Goal: Navigation & Orientation: Understand site structure

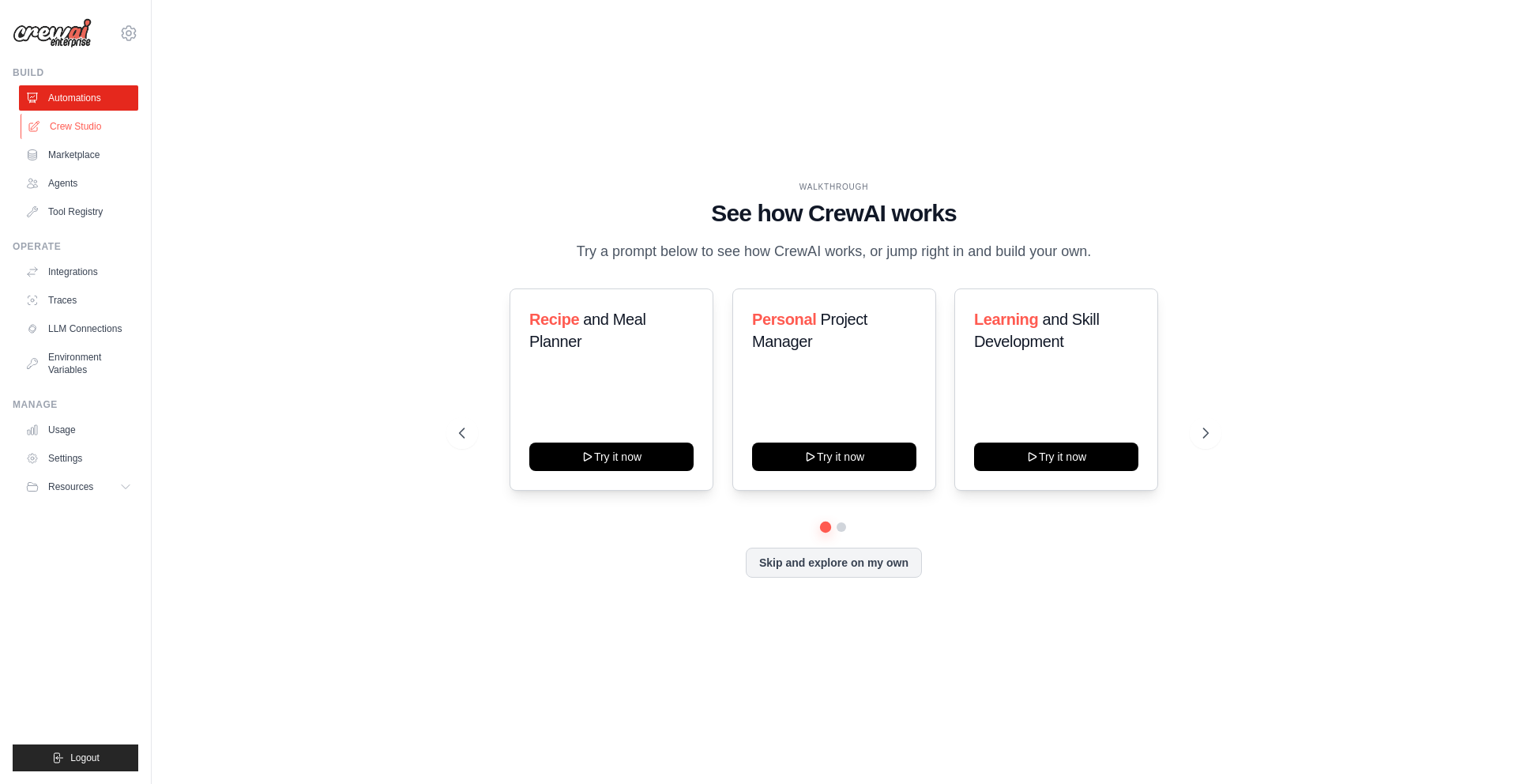
click at [83, 118] on link "Crew Studio" at bounding box center [80, 126] width 119 height 25
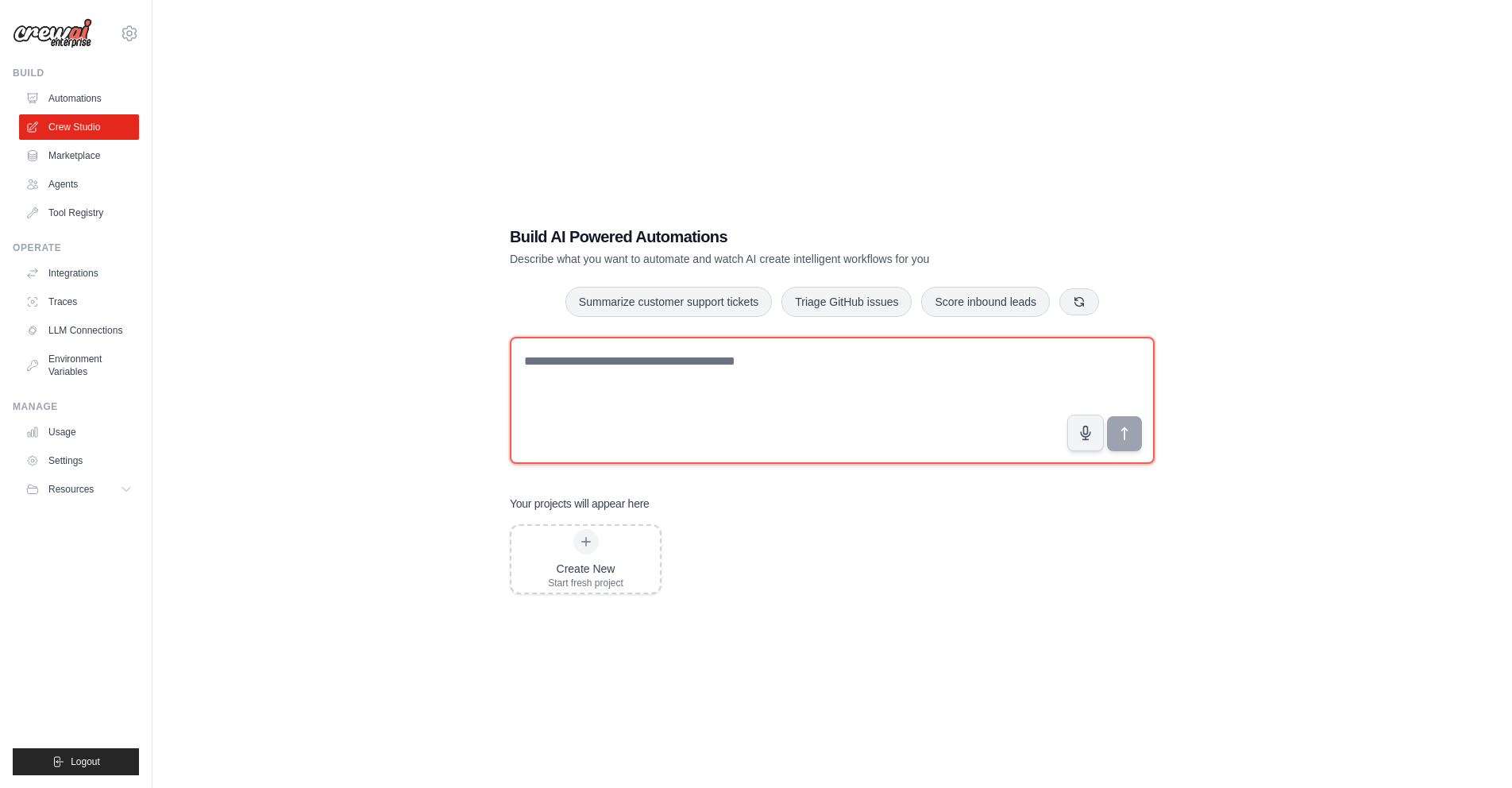
click at [626, 428] on textarea at bounding box center [832, 399] width 645 height 127
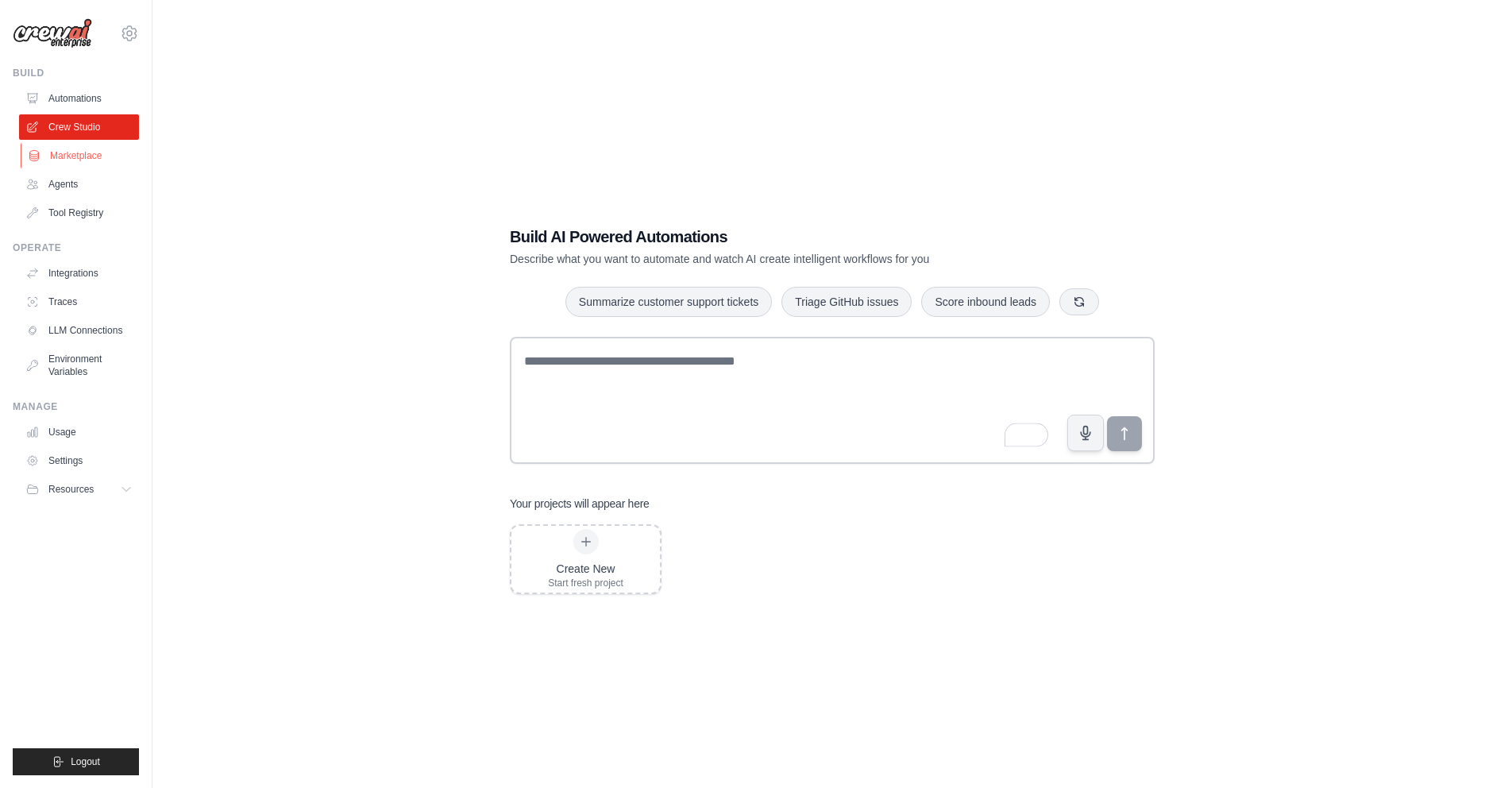
click at [100, 155] on link "Marketplace" at bounding box center [80, 156] width 120 height 25
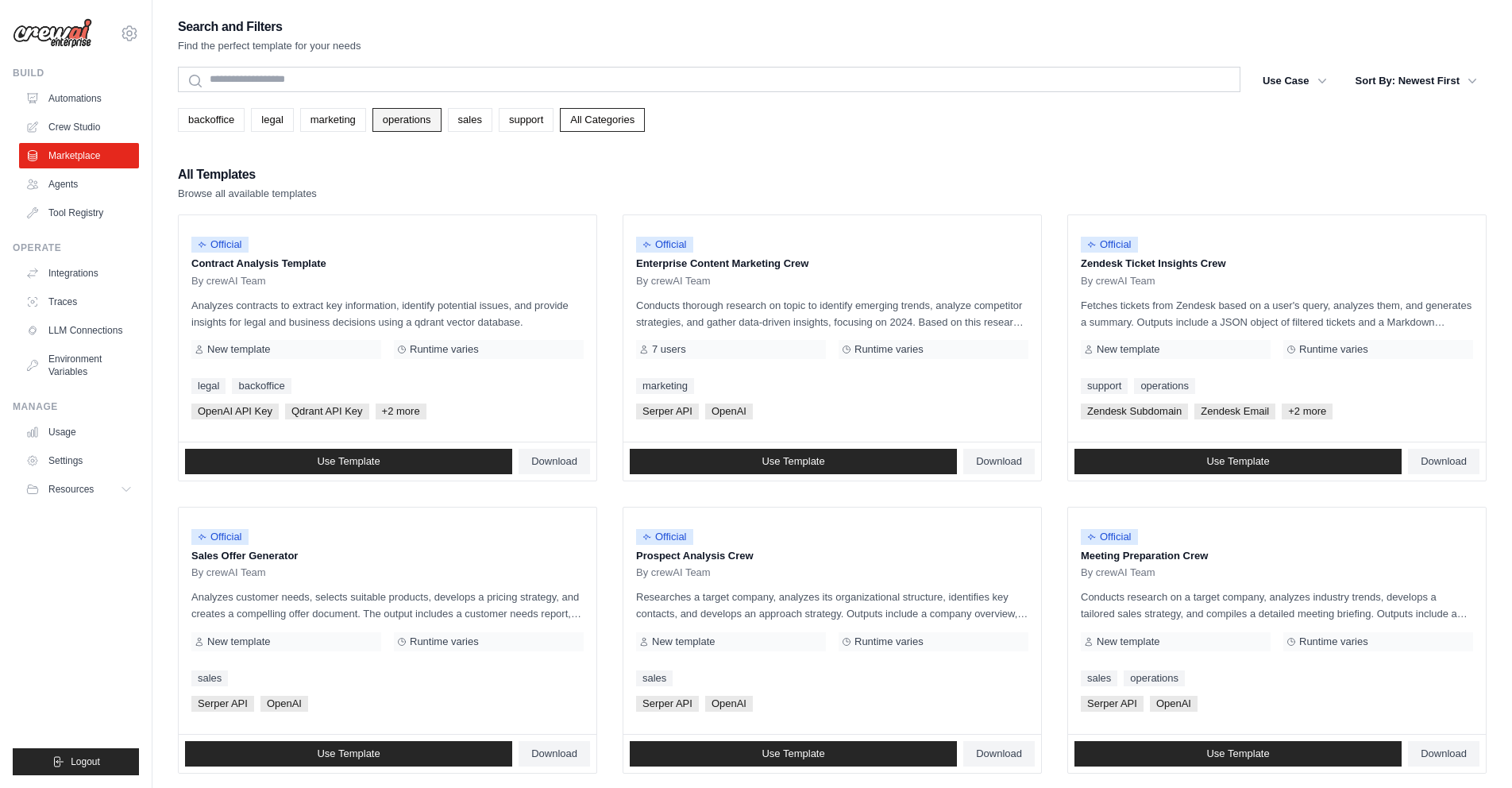
click at [434, 121] on link "operations" at bounding box center [407, 120] width 69 height 23
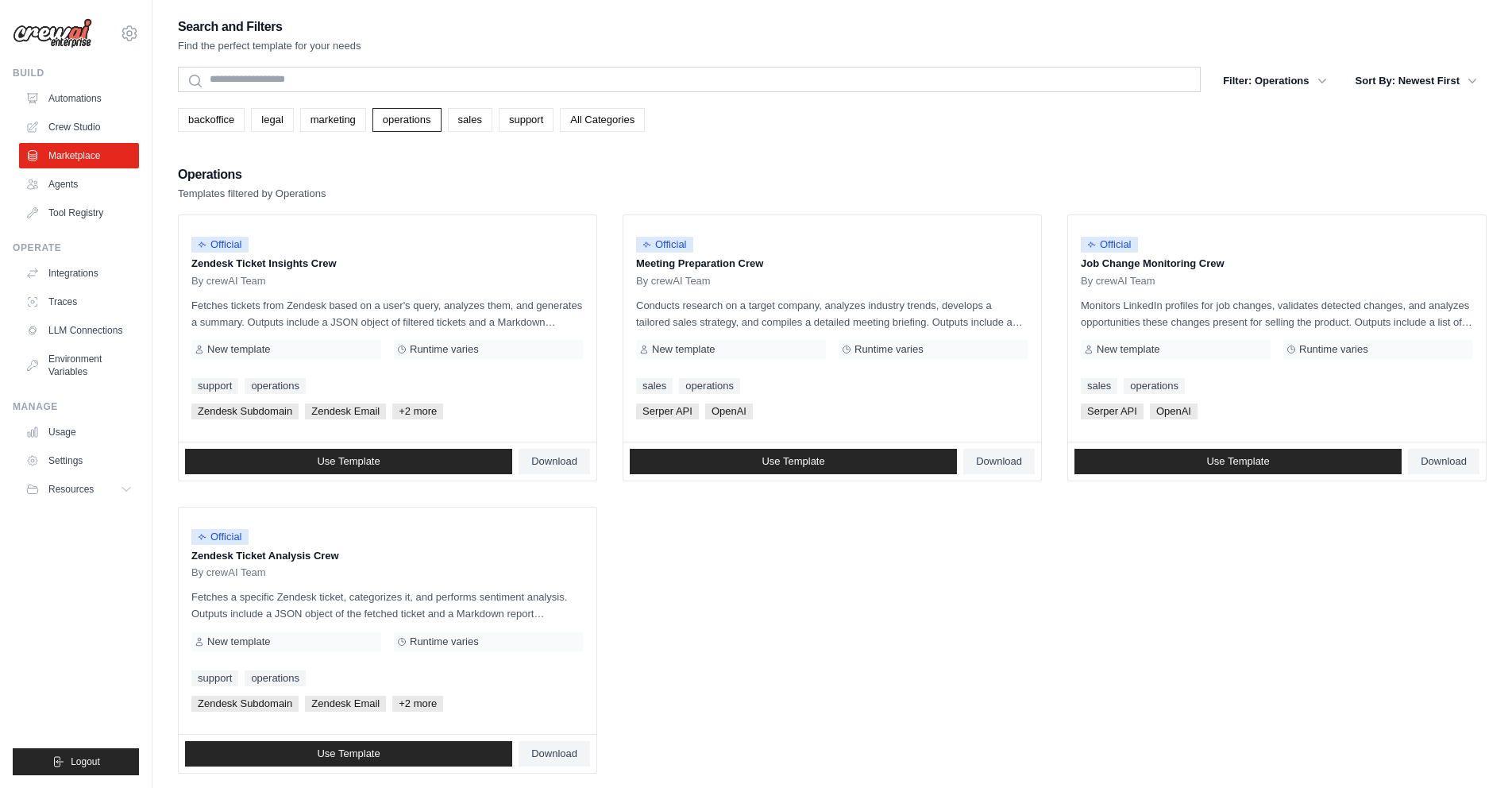
drag, startPoint x: 1022, startPoint y: 177, endPoint x: 684, endPoint y: 181, distance: 338.0
click at [1010, 177] on div "Operations Templates filtered by Operations" at bounding box center [832, 182] width 1309 height 38
click at [224, 127] on link "backoffice" at bounding box center [211, 120] width 67 height 23
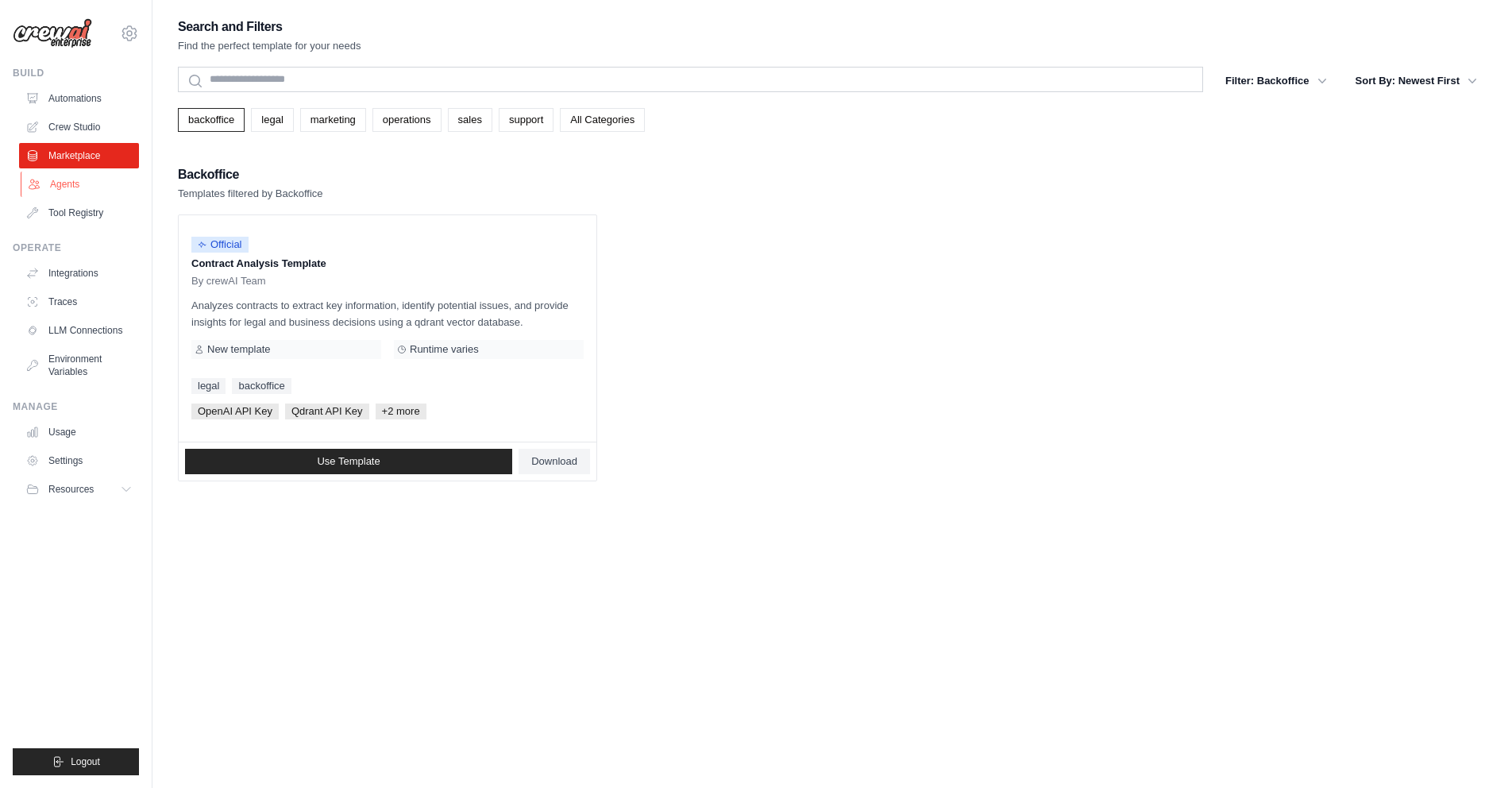
click at [96, 190] on link "Agents" at bounding box center [80, 184] width 120 height 25
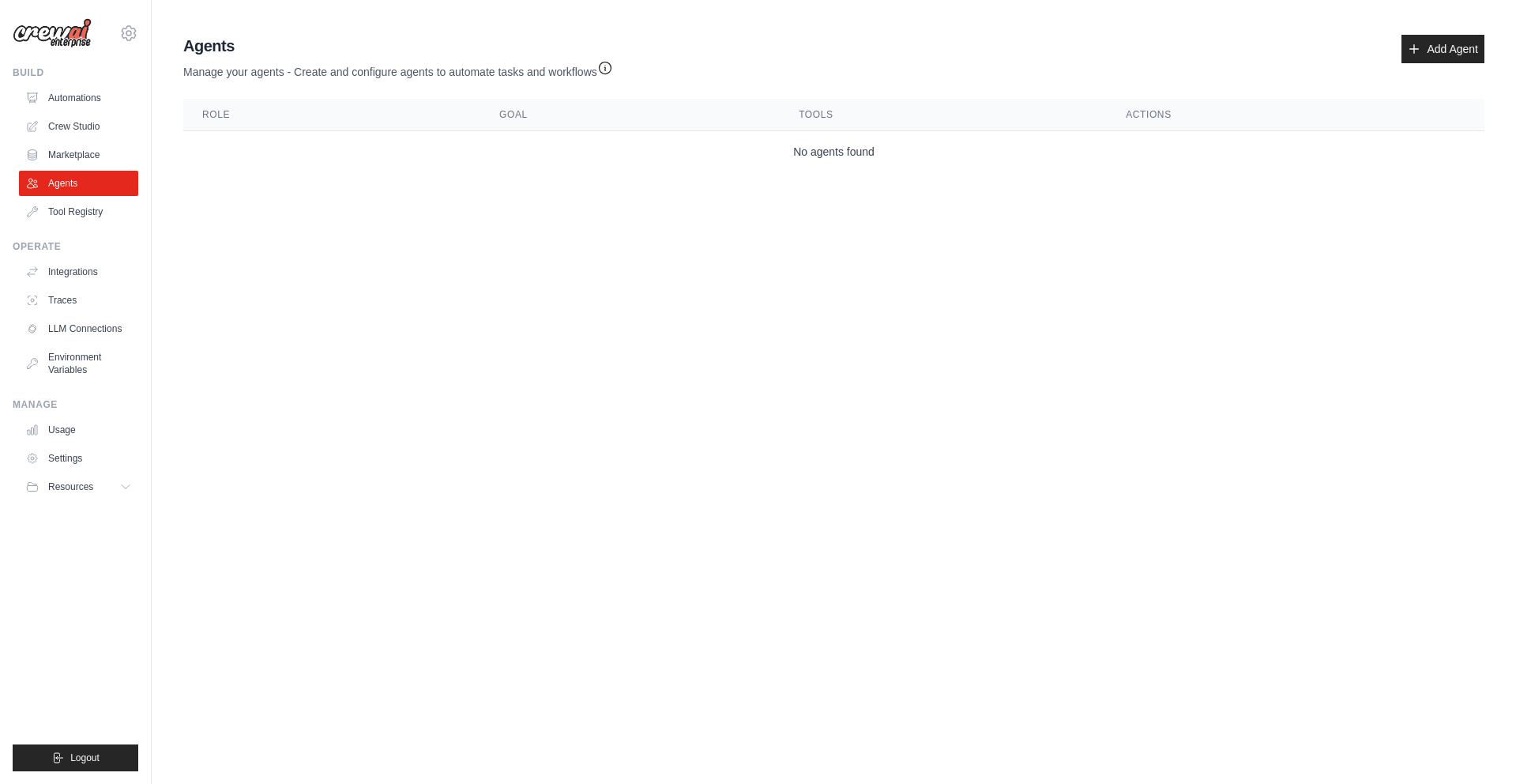
click at [1381, 23] on main "Agent Usage Guide To use an agent in your CrewAI project, you can initialize it…" at bounding box center [833, 107] width 1364 height 213
click at [1465, 42] on link "Add Agent" at bounding box center [1443, 49] width 83 height 29
click at [1427, 52] on link "Add Agent" at bounding box center [1443, 49] width 83 height 29
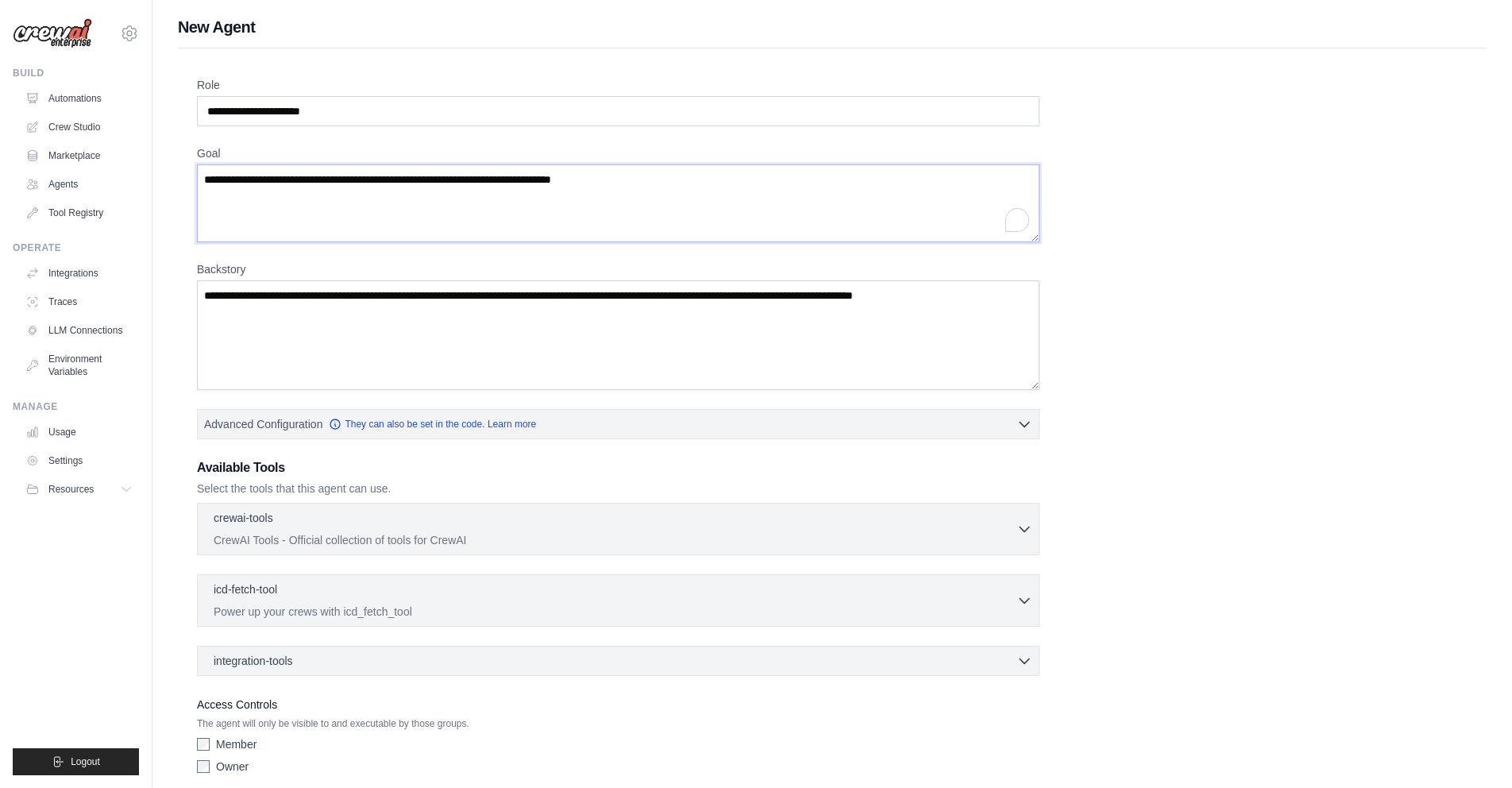
click at [345, 204] on textarea "Goal" at bounding box center [618, 203] width 843 height 78
click at [394, 117] on input "Role" at bounding box center [618, 111] width 843 height 30
click at [256, 513] on p "crewai-tools" at bounding box center [243, 518] width 60 height 16
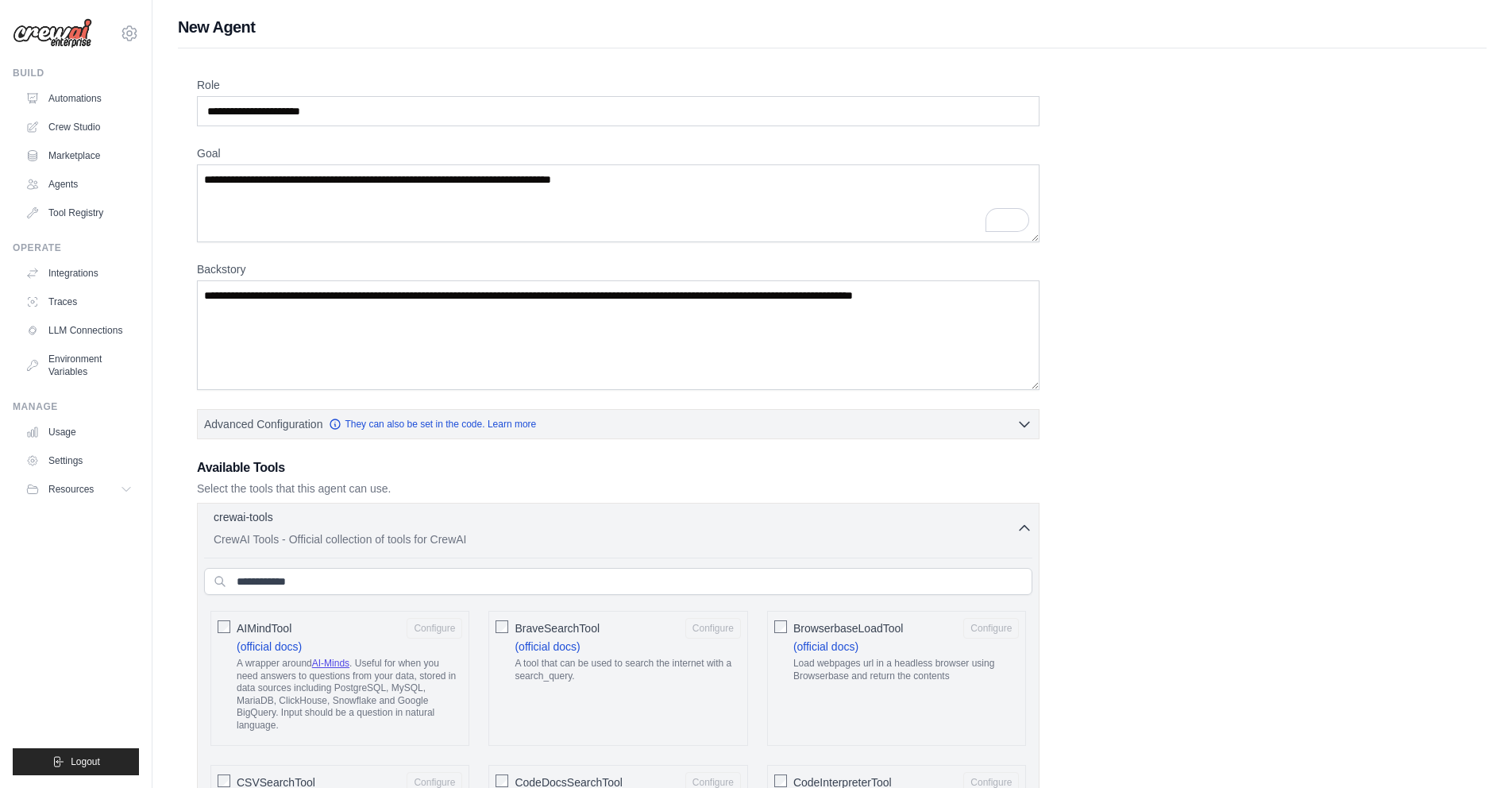
click at [256, 513] on p "crewai-tools" at bounding box center [243, 518] width 60 height 16
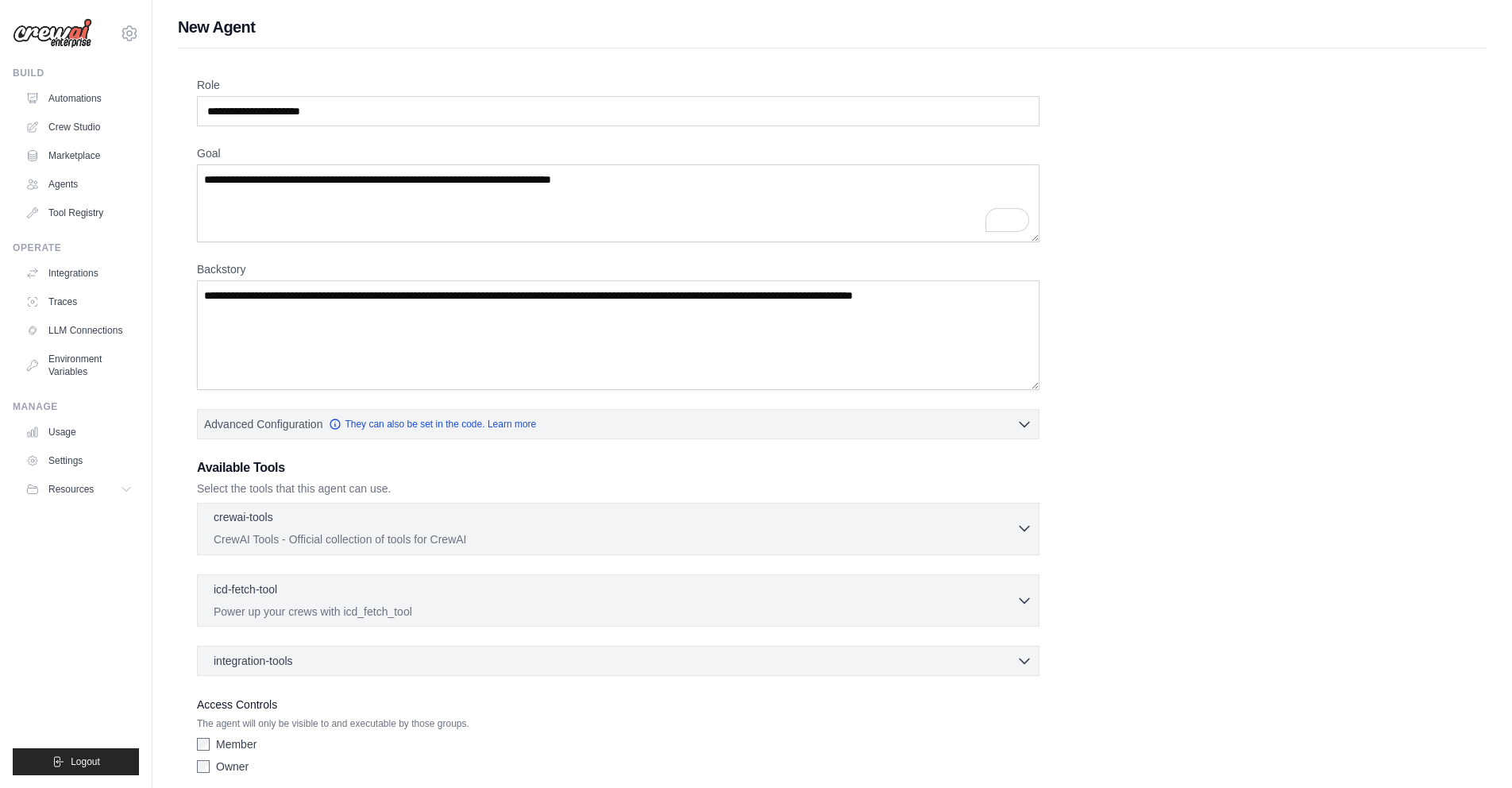
click at [256, 513] on p "crewai-tools" at bounding box center [243, 518] width 60 height 16
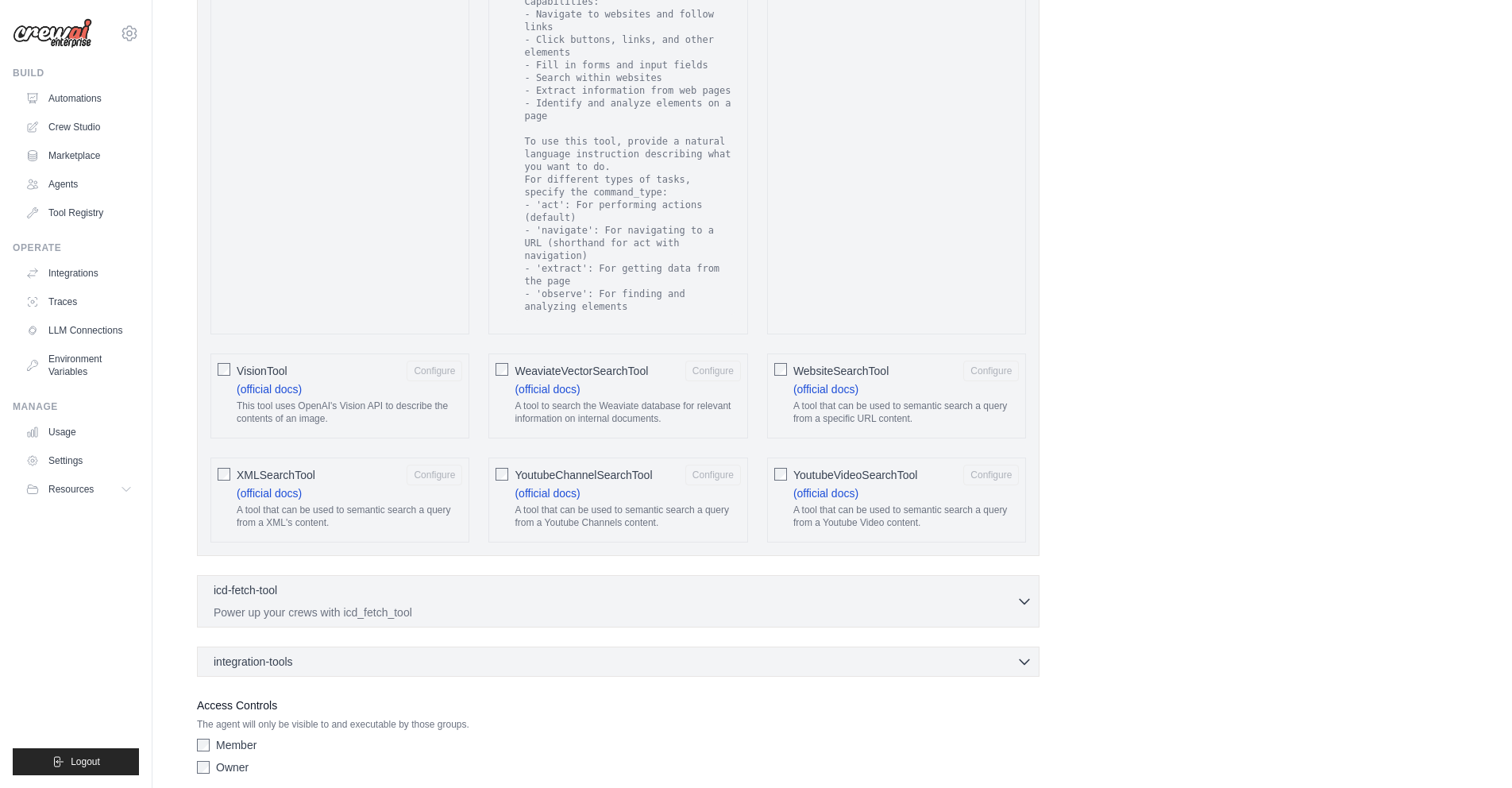
scroll to position [2776, 0]
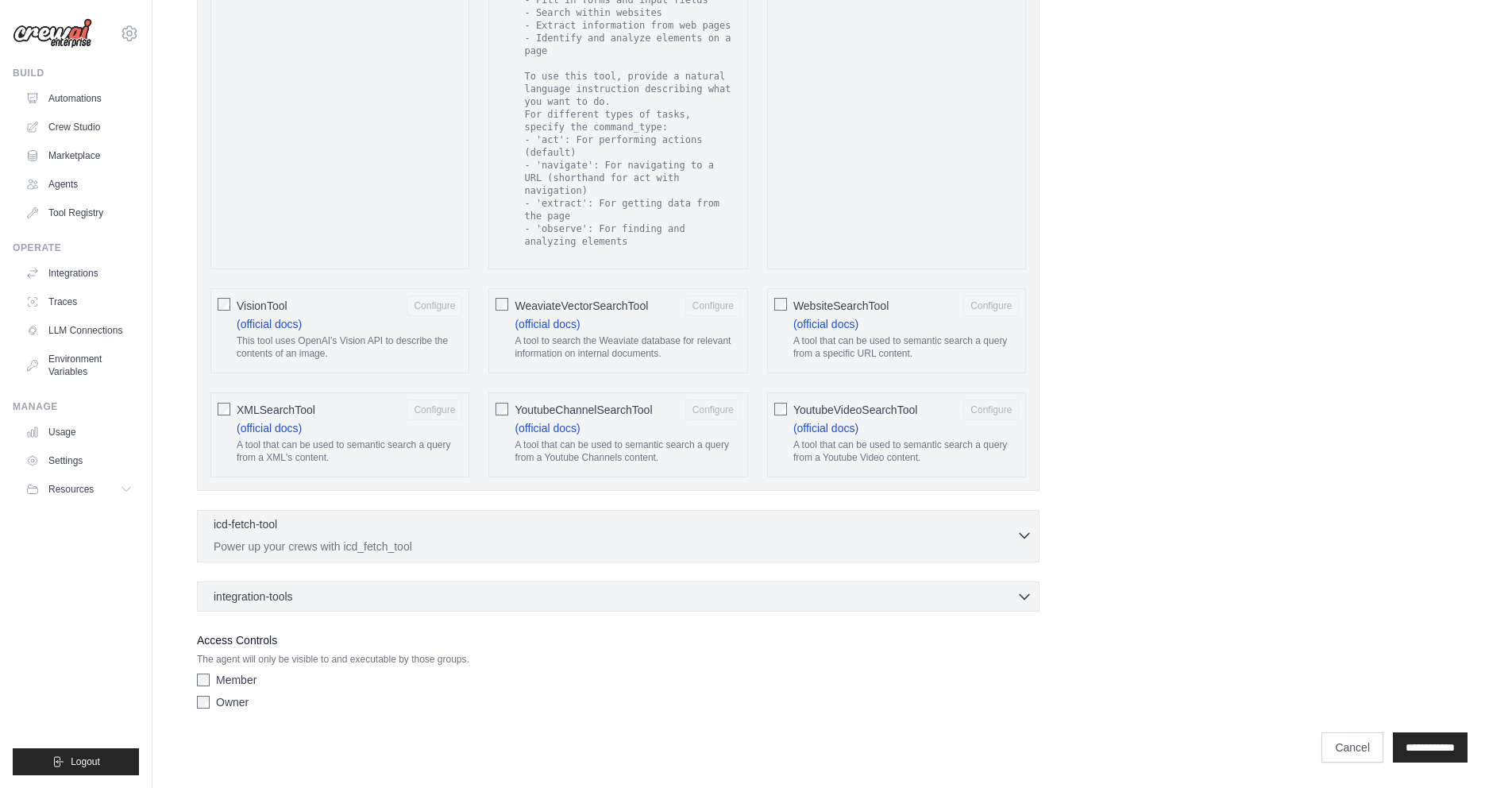
click at [483, 550] on p "Power up your crews with icd_fetch_tool" at bounding box center [615, 546] width 803 height 16
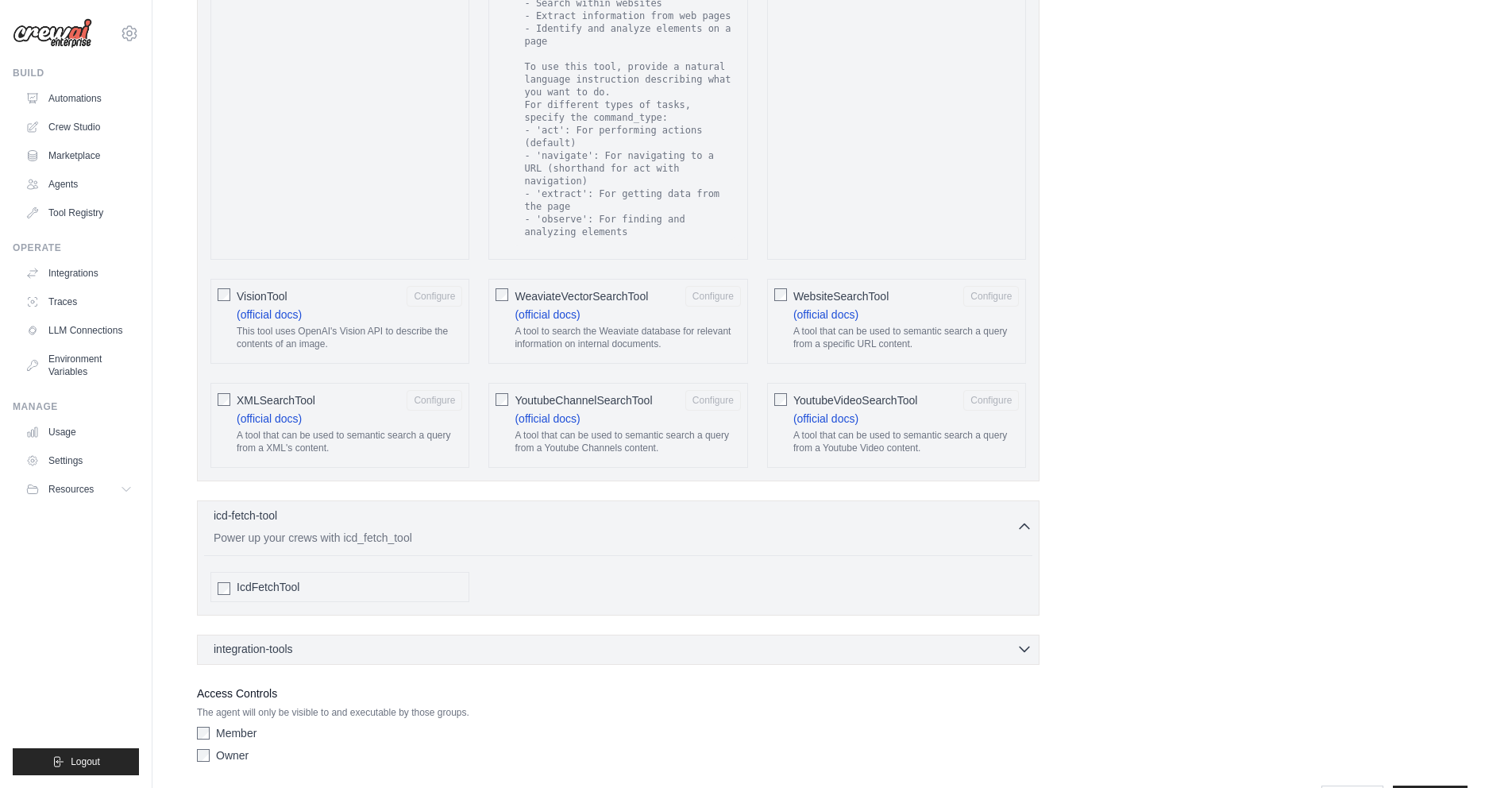
click at [293, 652] on span "integration-tools" at bounding box center [253, 649] width 79 height 16
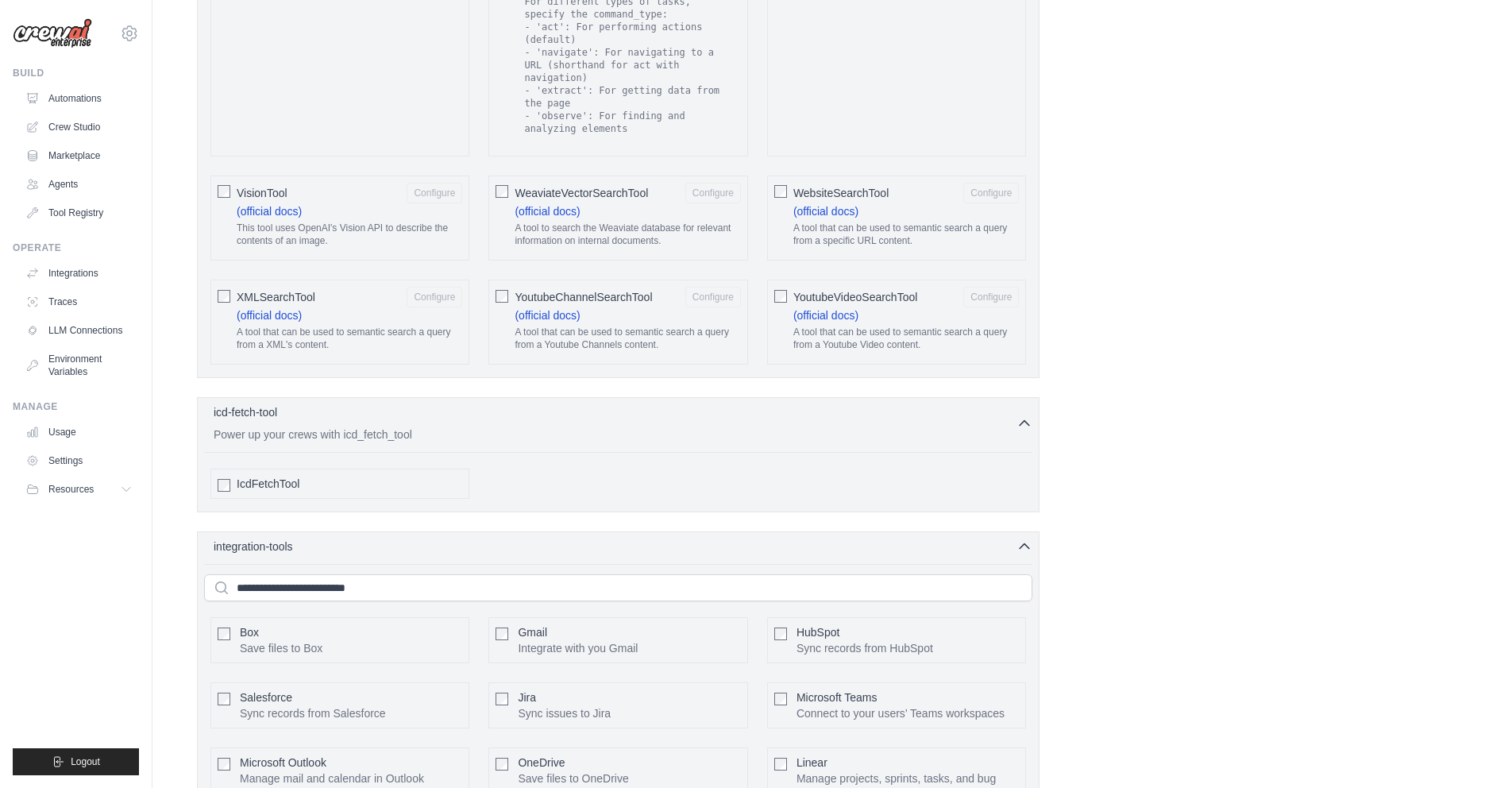
scroll to position [3312, 0]
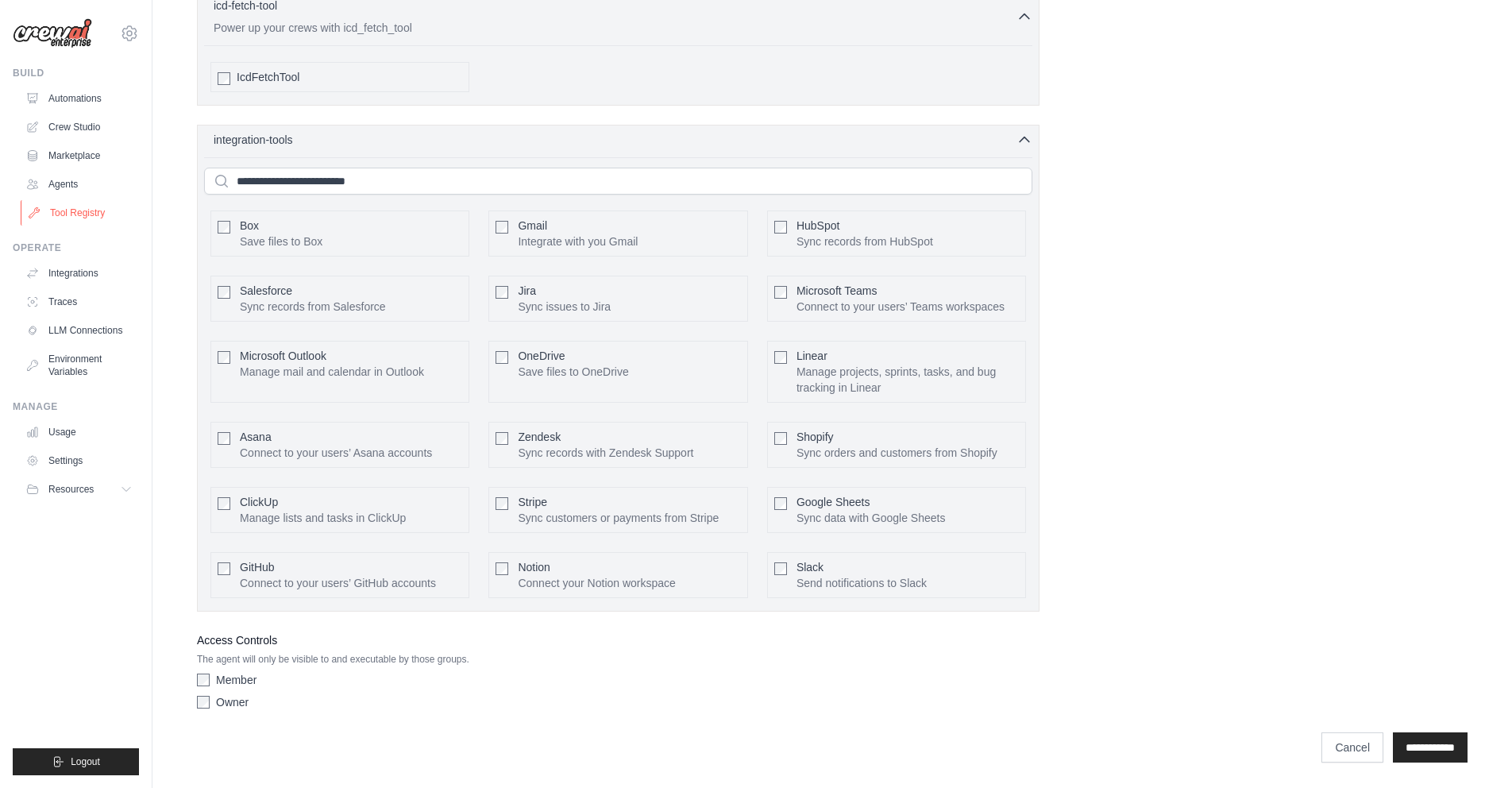
click at [72, 216] on link "Tool Registry" at bounding box center [80, 213] width 120 height 25
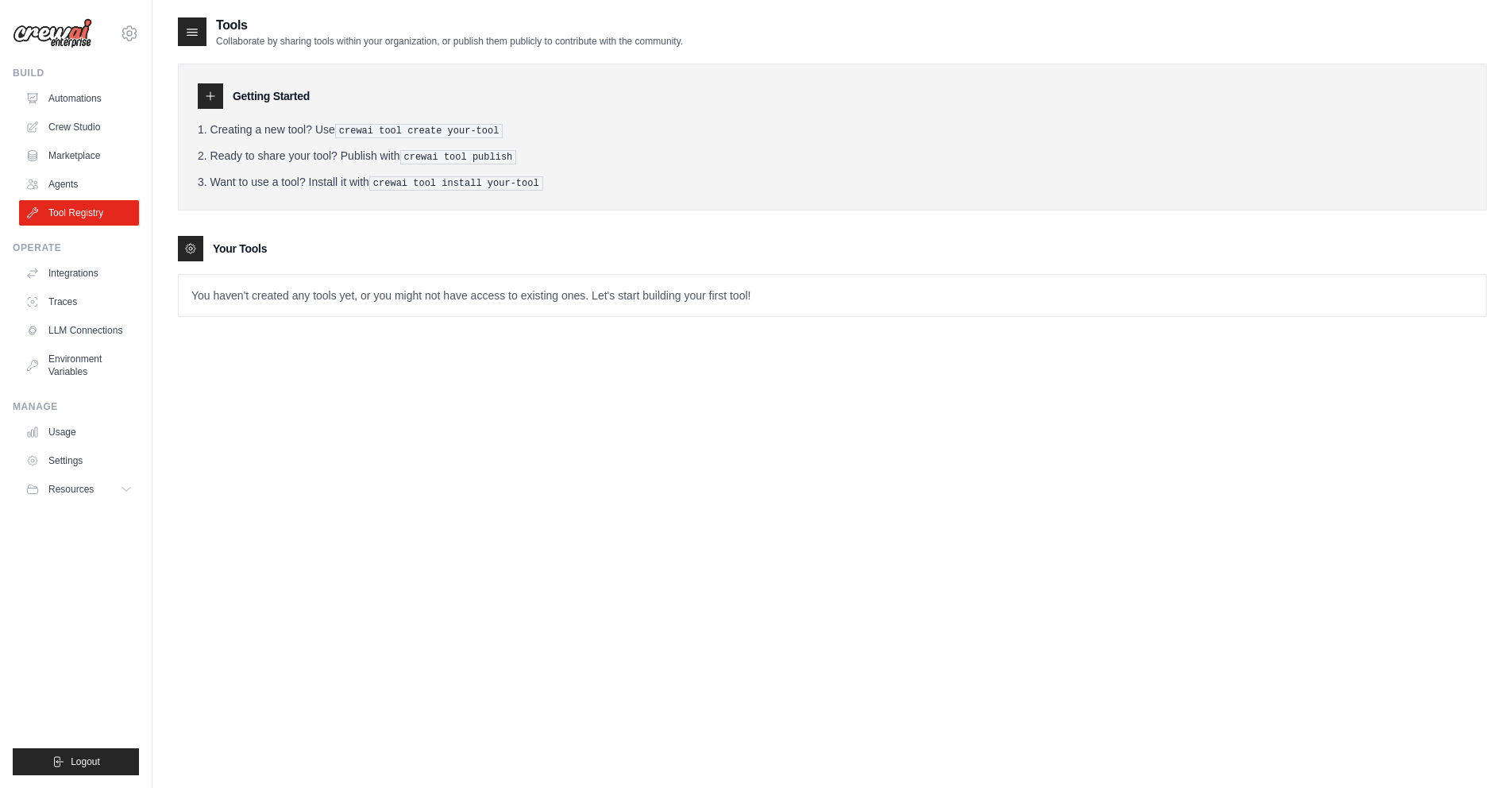
click at [263, 95] on h3 "Getting Started" at bounding box center [270, 96] width 77 height 16
click at [114, 277] on link "Integrations" at bounding box center [80, 273] width 120 height 25
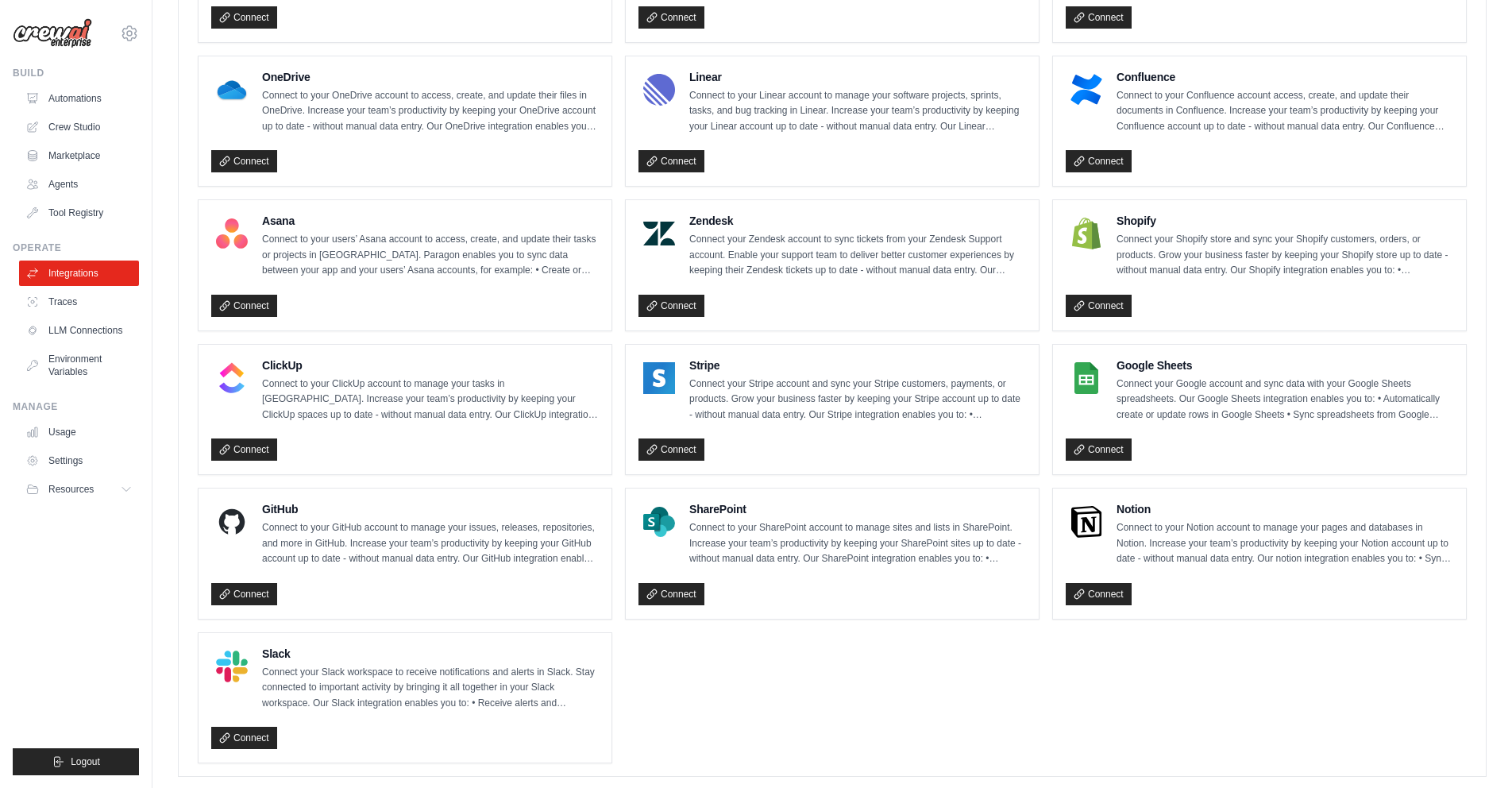
scroll to position [880, 0]
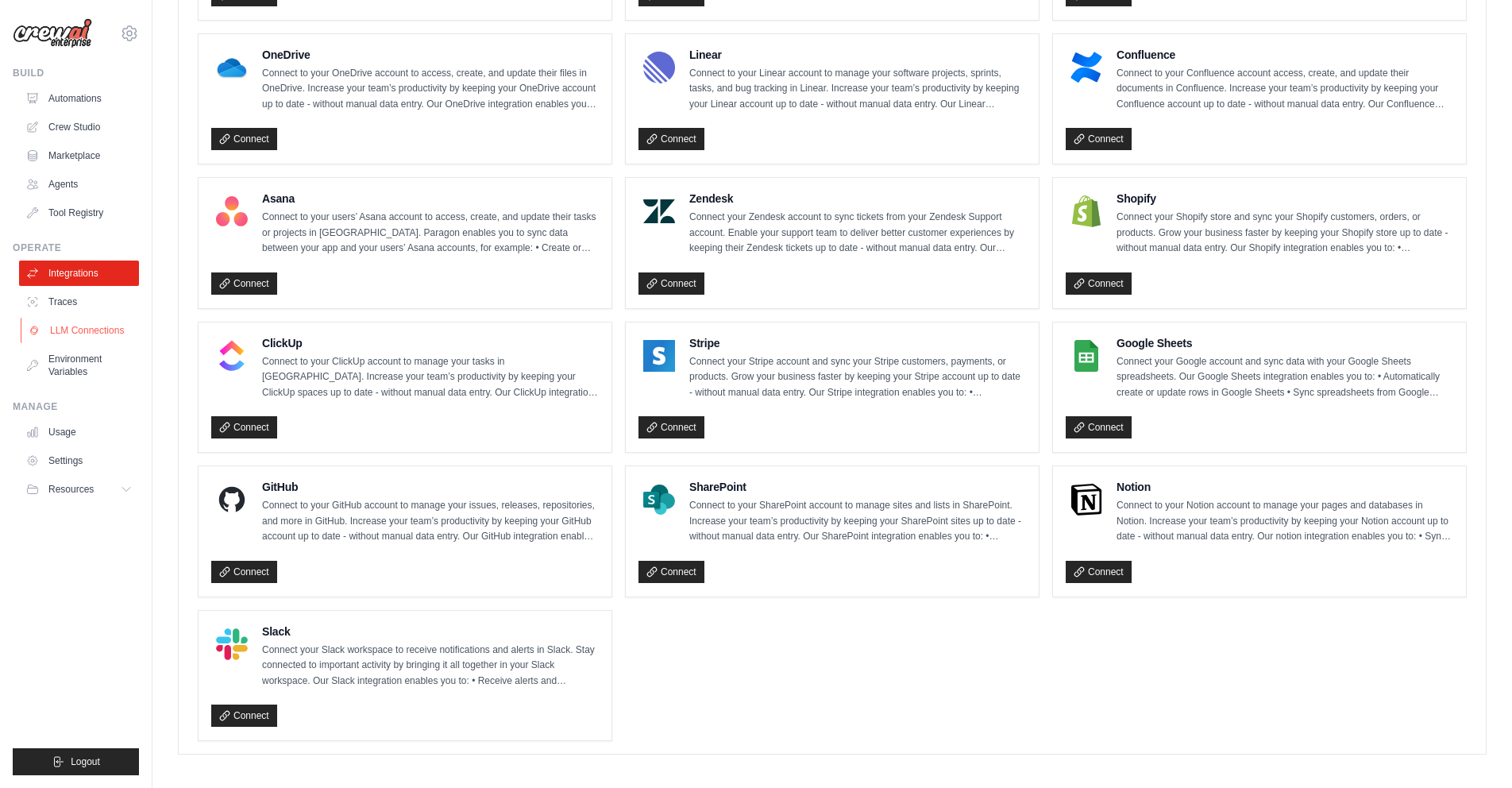
click at [38, 317] on link "LLM Connections" at bounding box center [80, 330] width 120 height 25
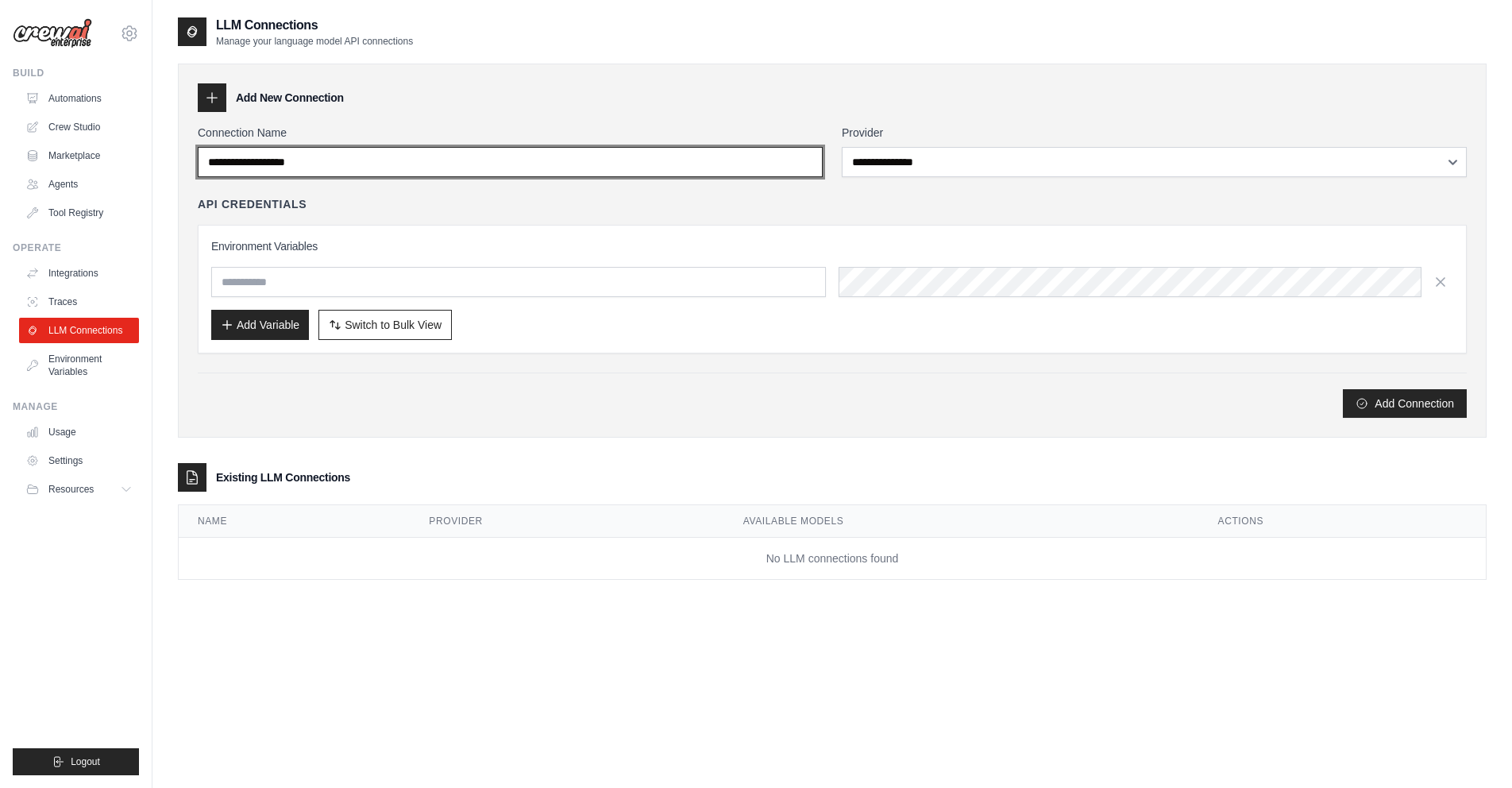
click at [428, 160] on input "Connection Name" at bounding box center [509, 161] width 625 height 30
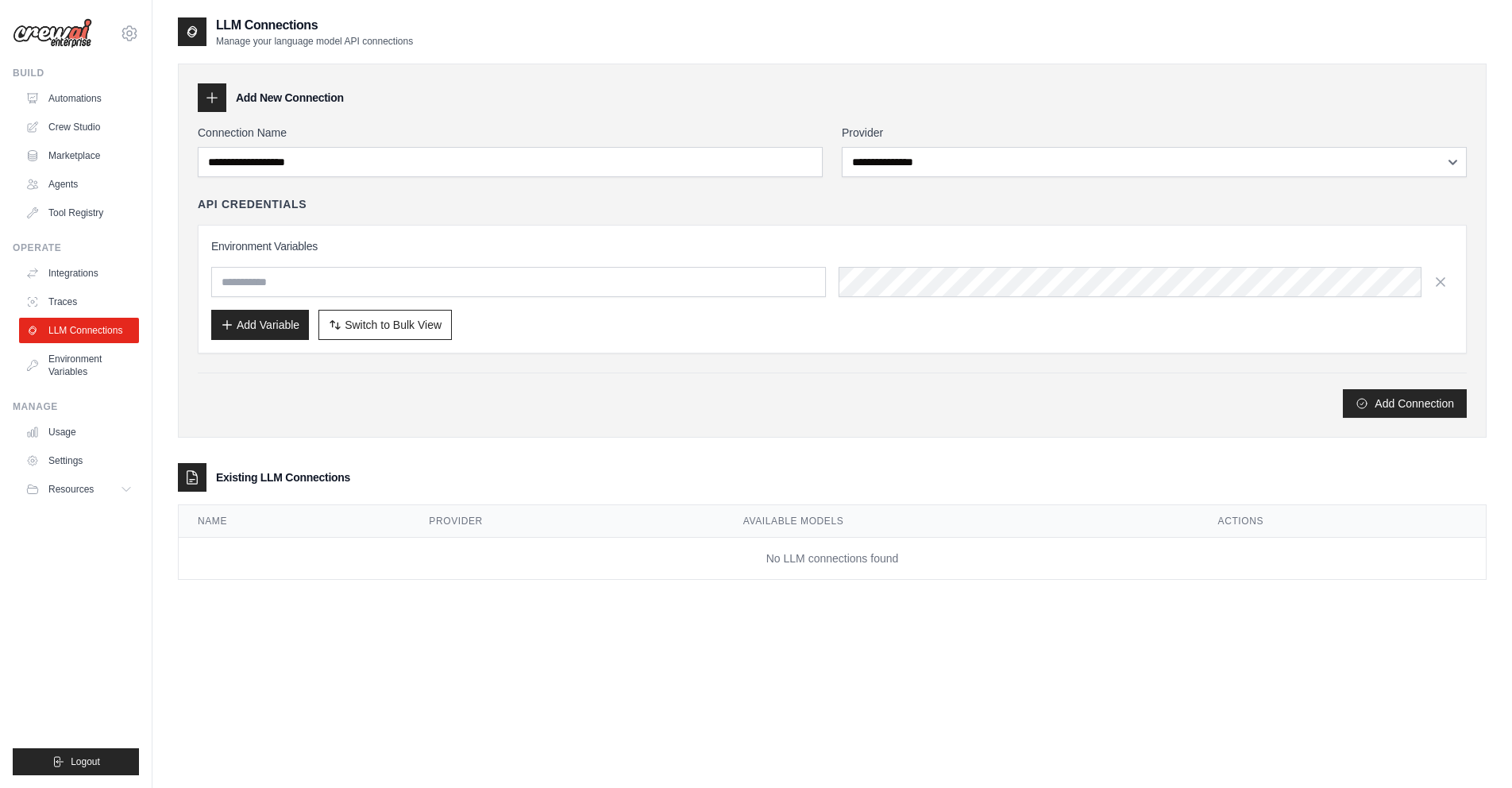
click at [902, 144] on div "**********" at bounding box center [1154, 151] width 625 height 52
drag, startPoint x: 906, startPoint y: 146, endPoint x: 902, endPoint y: 163, distance: 17.5
click at [906, 147] on div "**********" at bounding box center [1154, 151] width 625 height 52
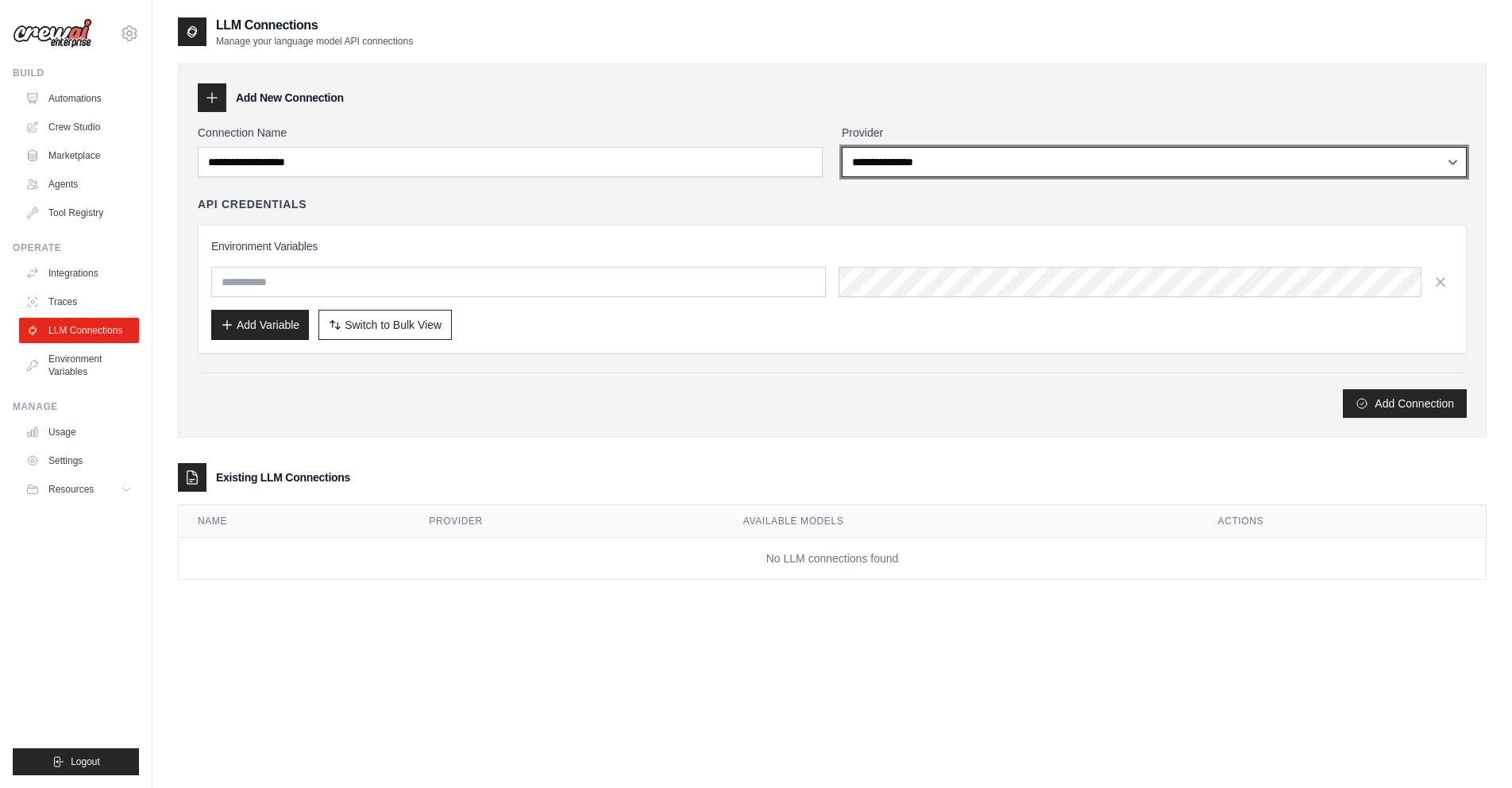
drag, startPoint x: 899, startPoint y: 171, endPoint x: 748, endPoint y: 151, distance: 152.3
click at [748, 151] on div "**********" at bounding box center [832, 151] width 1269 height 52
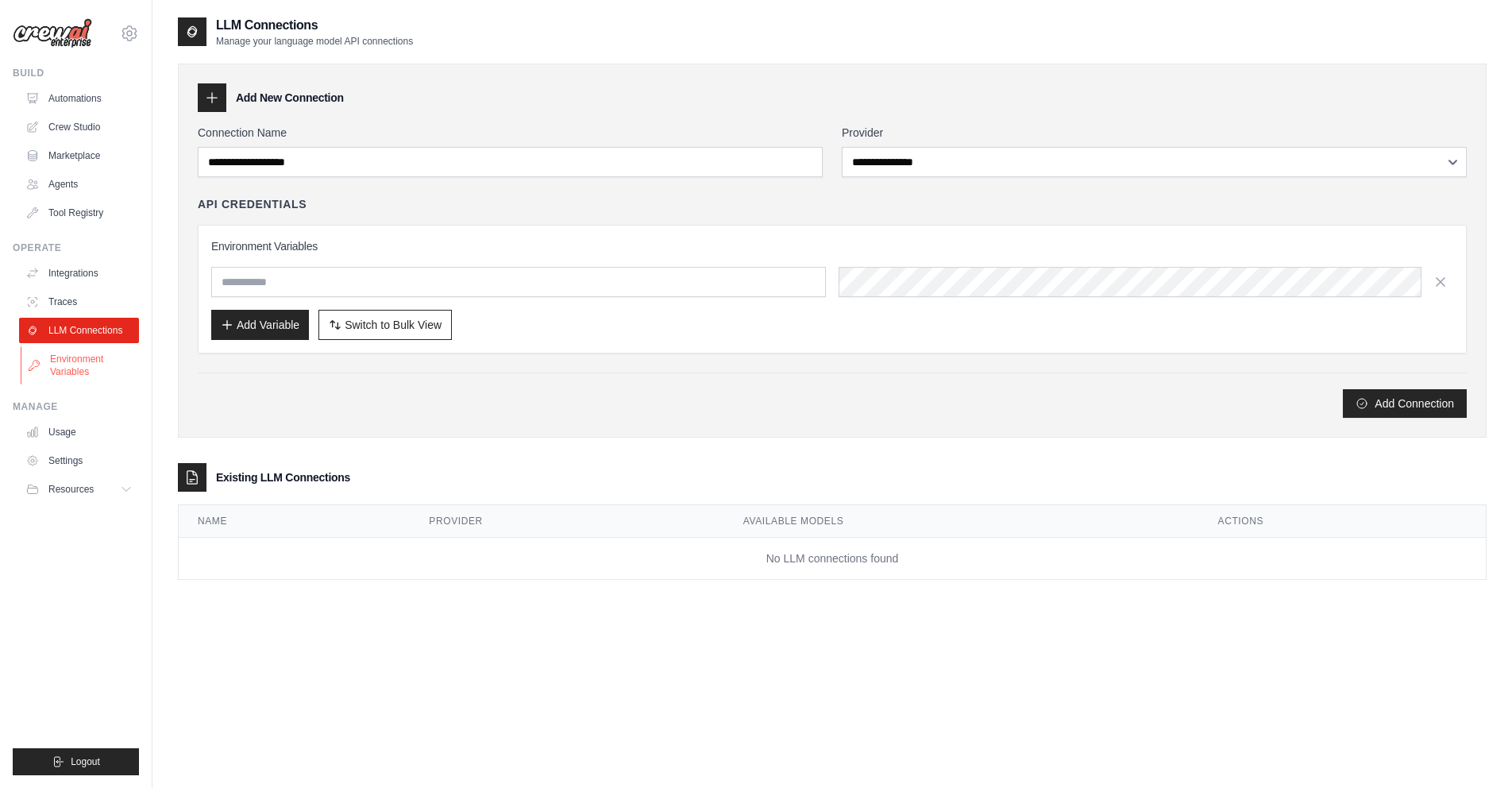
click at [76, 365] on link "Environment Variables" at bounding box center [80, 365] width 120 height 38
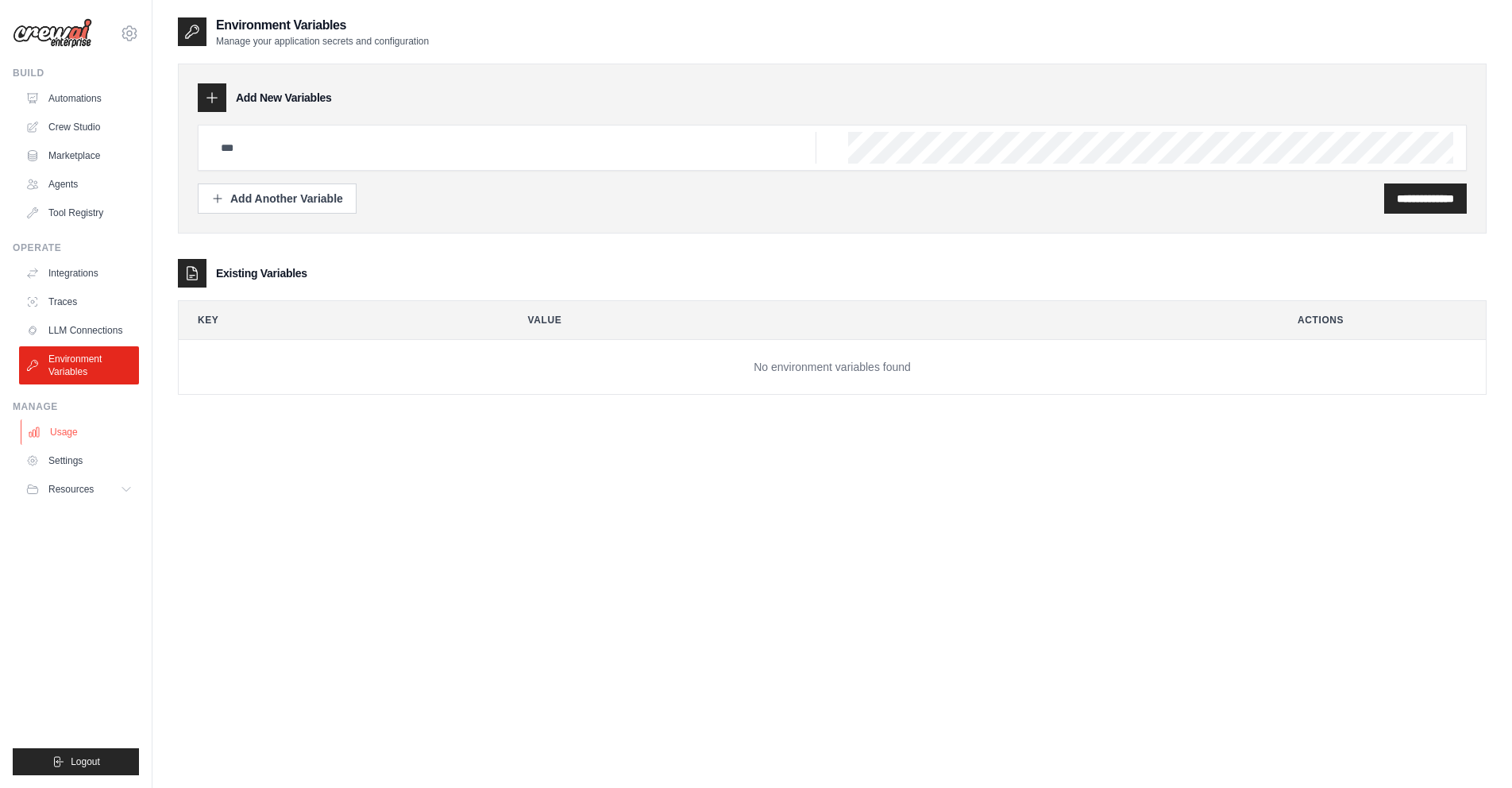
click at [101, 426] on link "Usage" at bounding box center [80, 432] width 120 height 25
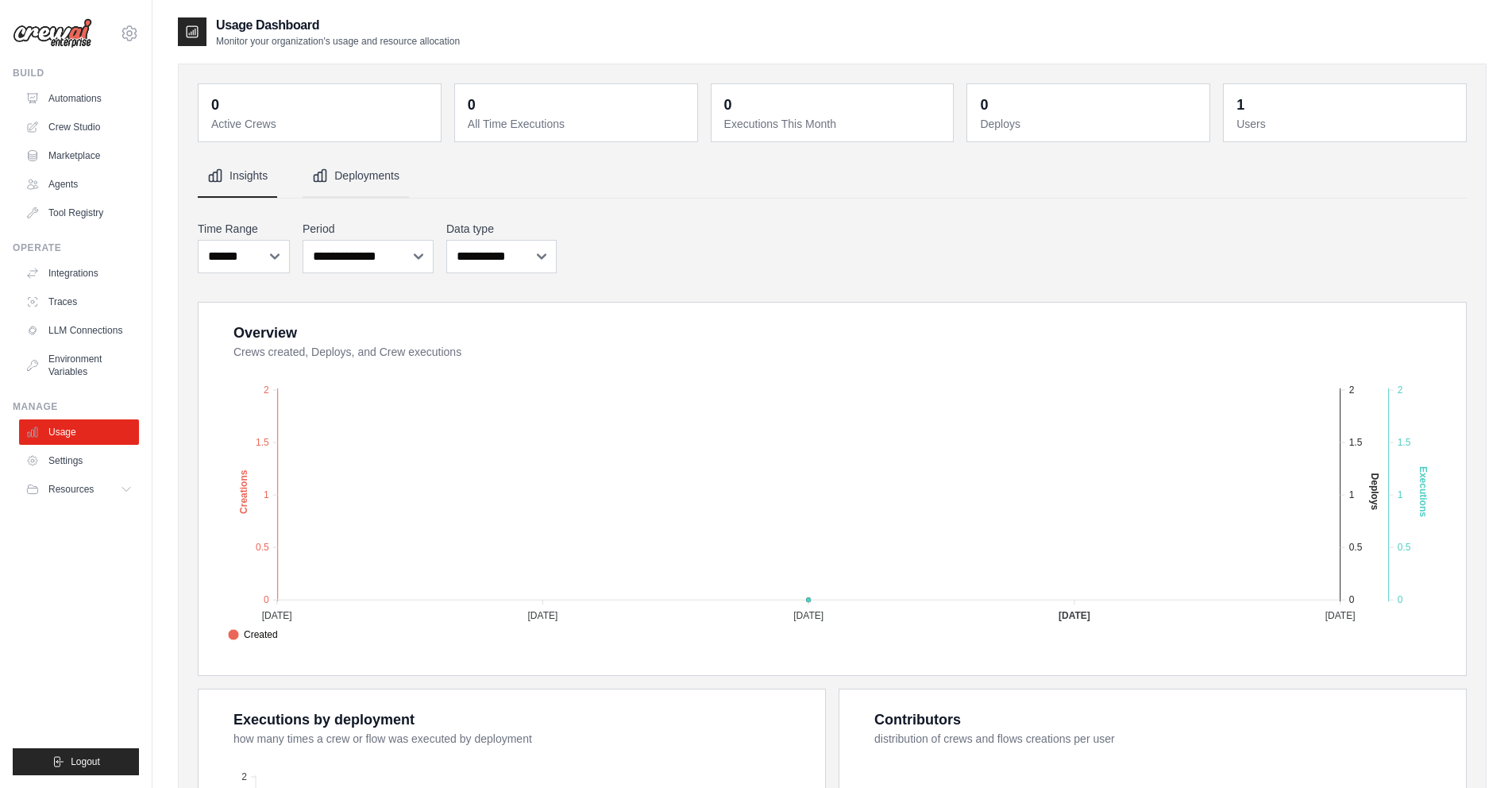
click at [366, 194] on button "Deployments" at bounding box center [356, 177] width 106 height 43
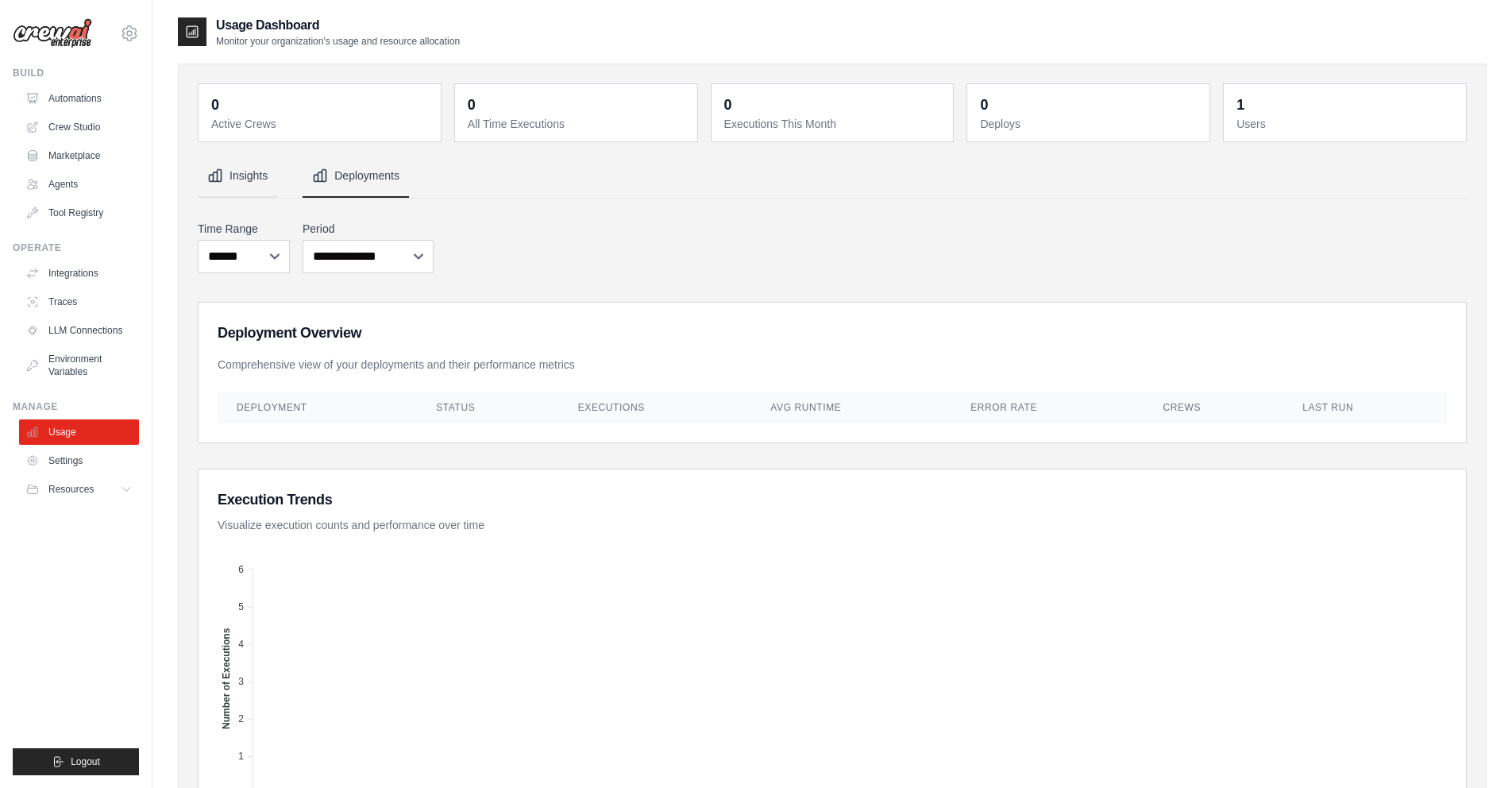
click at [221, 185] on button "Insights" at bounding box center [237, 177] width 79 height 43
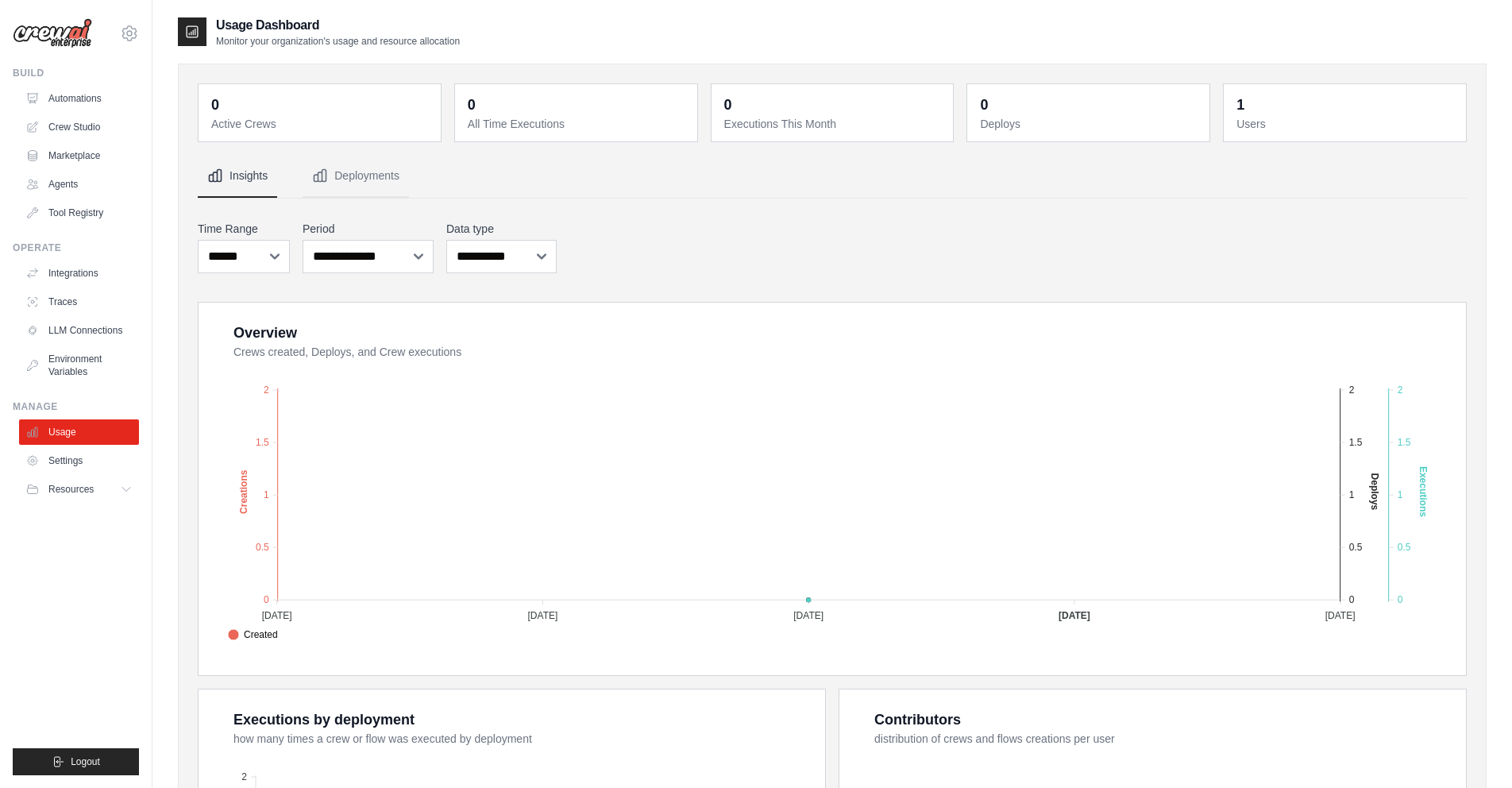
scroll to position [286, 0]
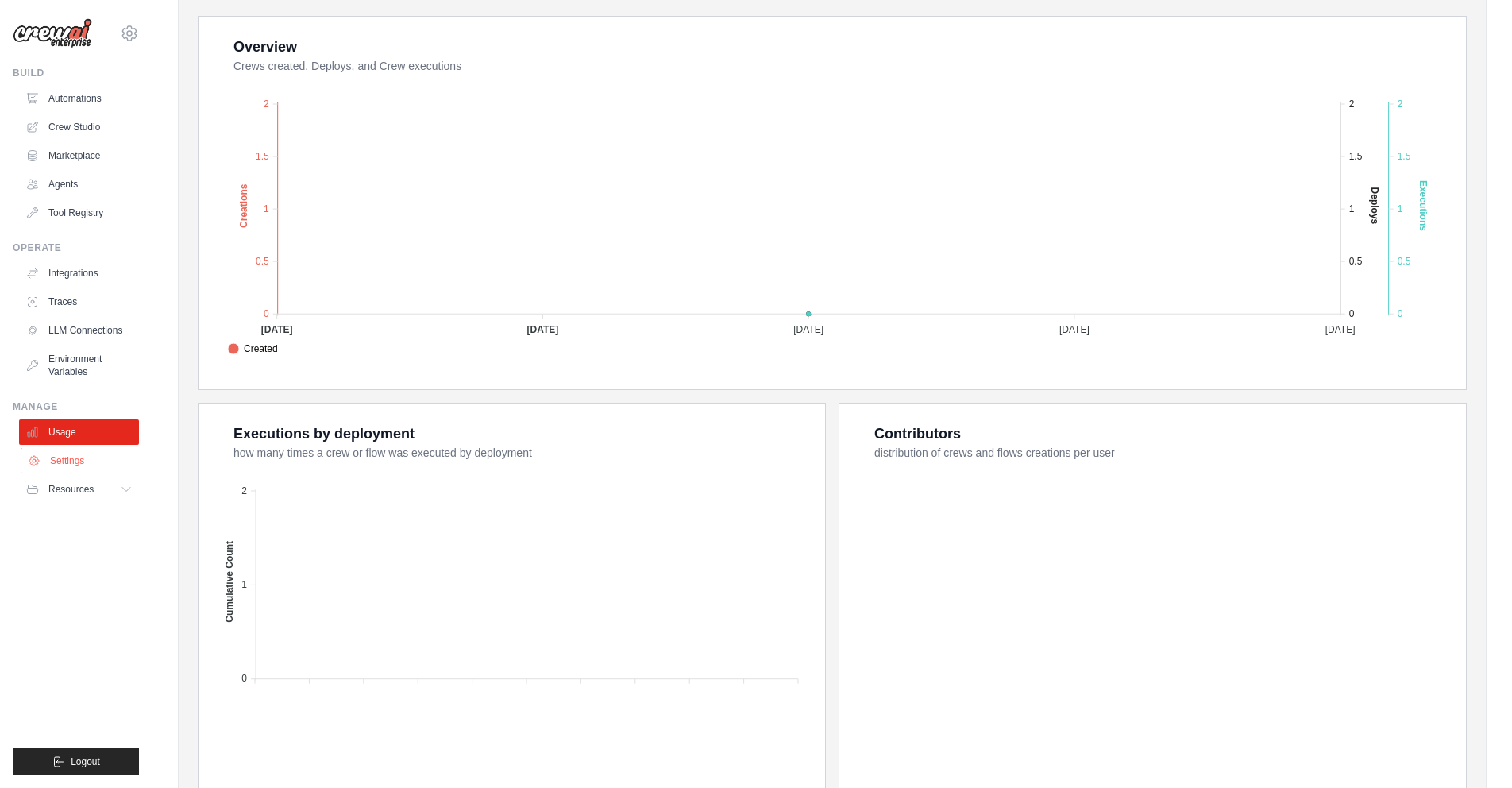
click at [103, 459] on link "Settings" at bounding box center [80, 461] width 120 height 25
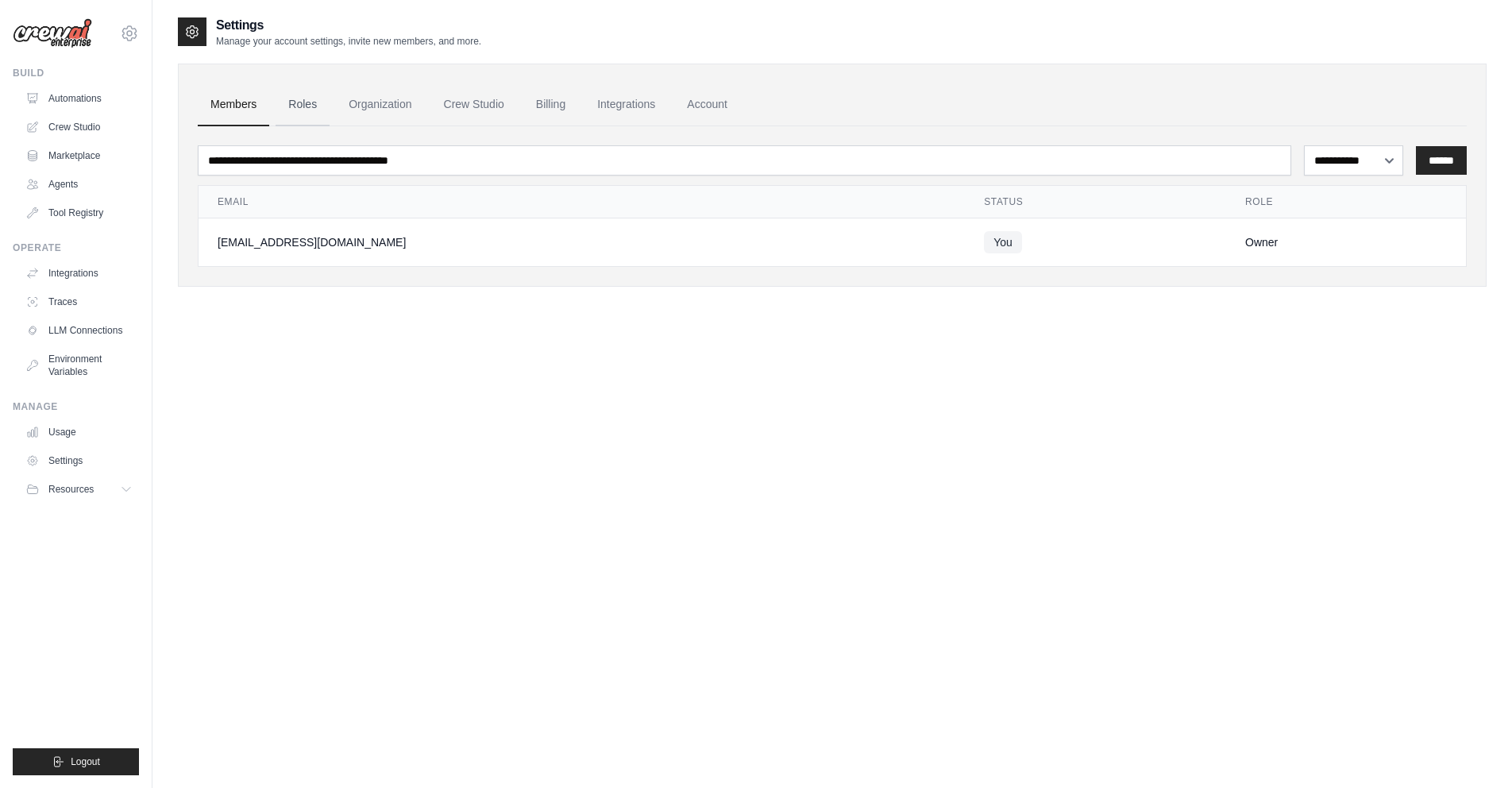
click at [312, 112] on link "Roles" at bounding box center [303, 105] width 54 height 43
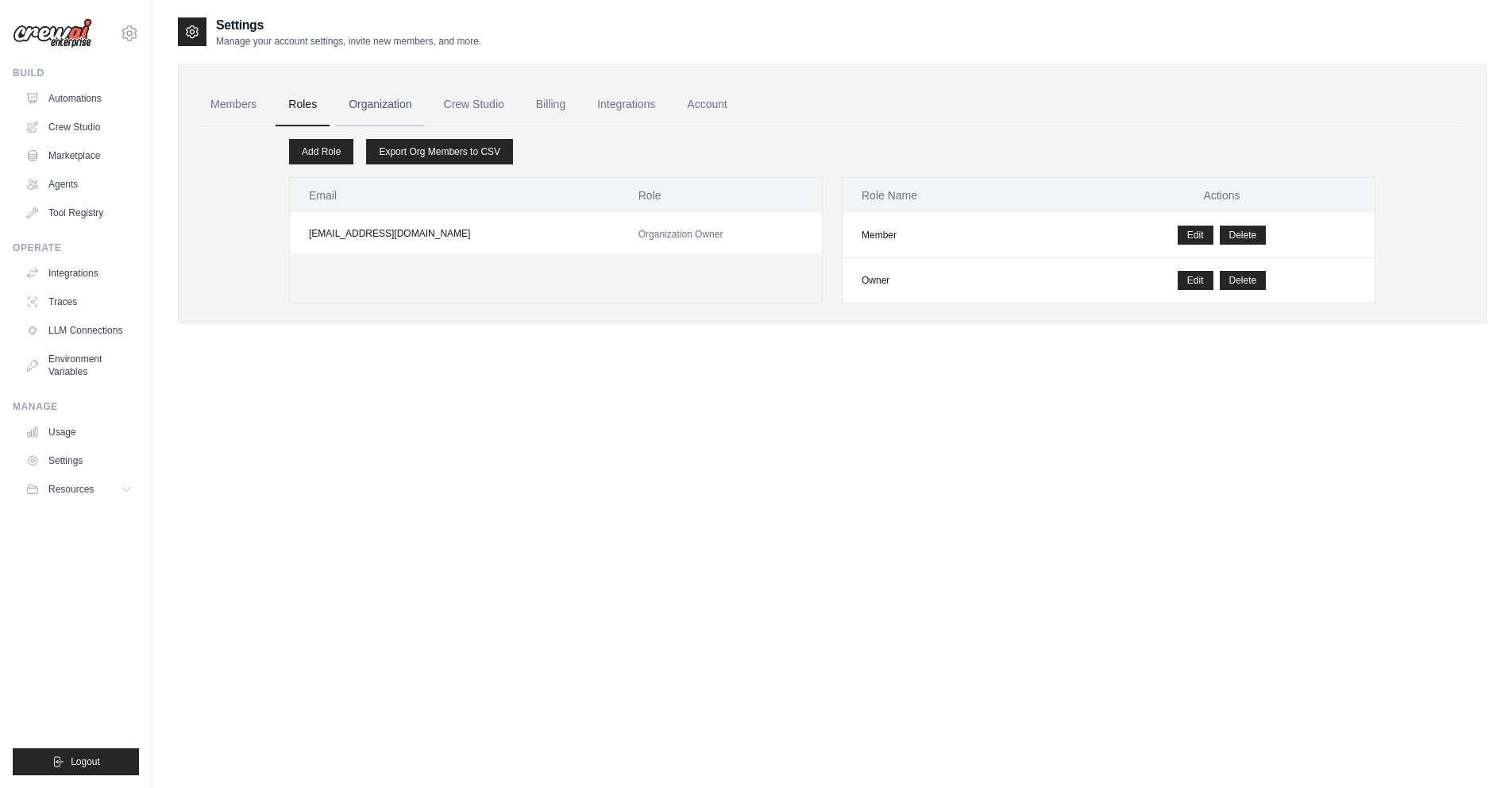
click at [392, 105] on link "Organization" at bounding box center [380, 105] width 88 height 43
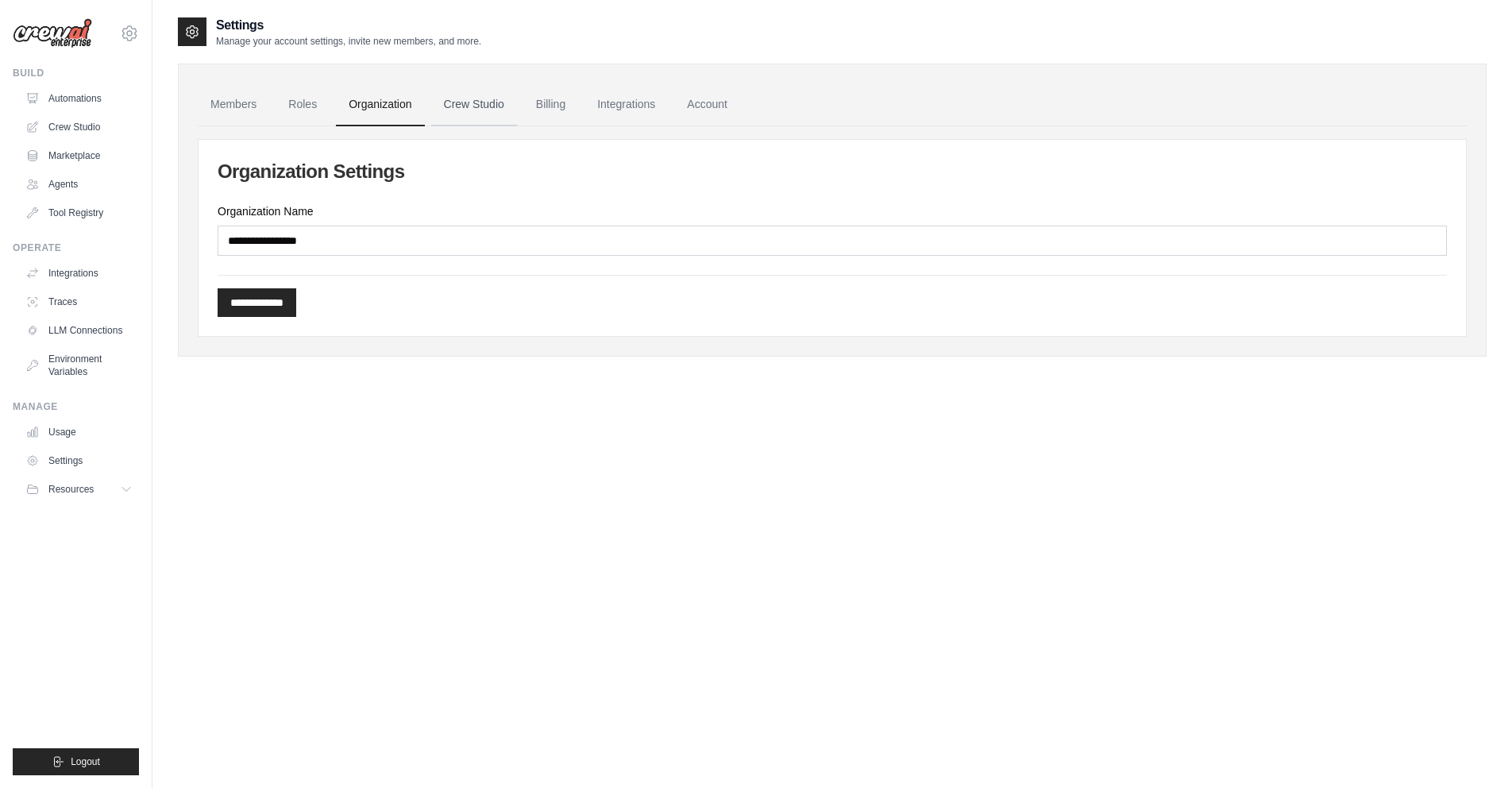
click at [476, 107] on link "Crew Studio" at bounding box center [473, 105] width 86 height 43
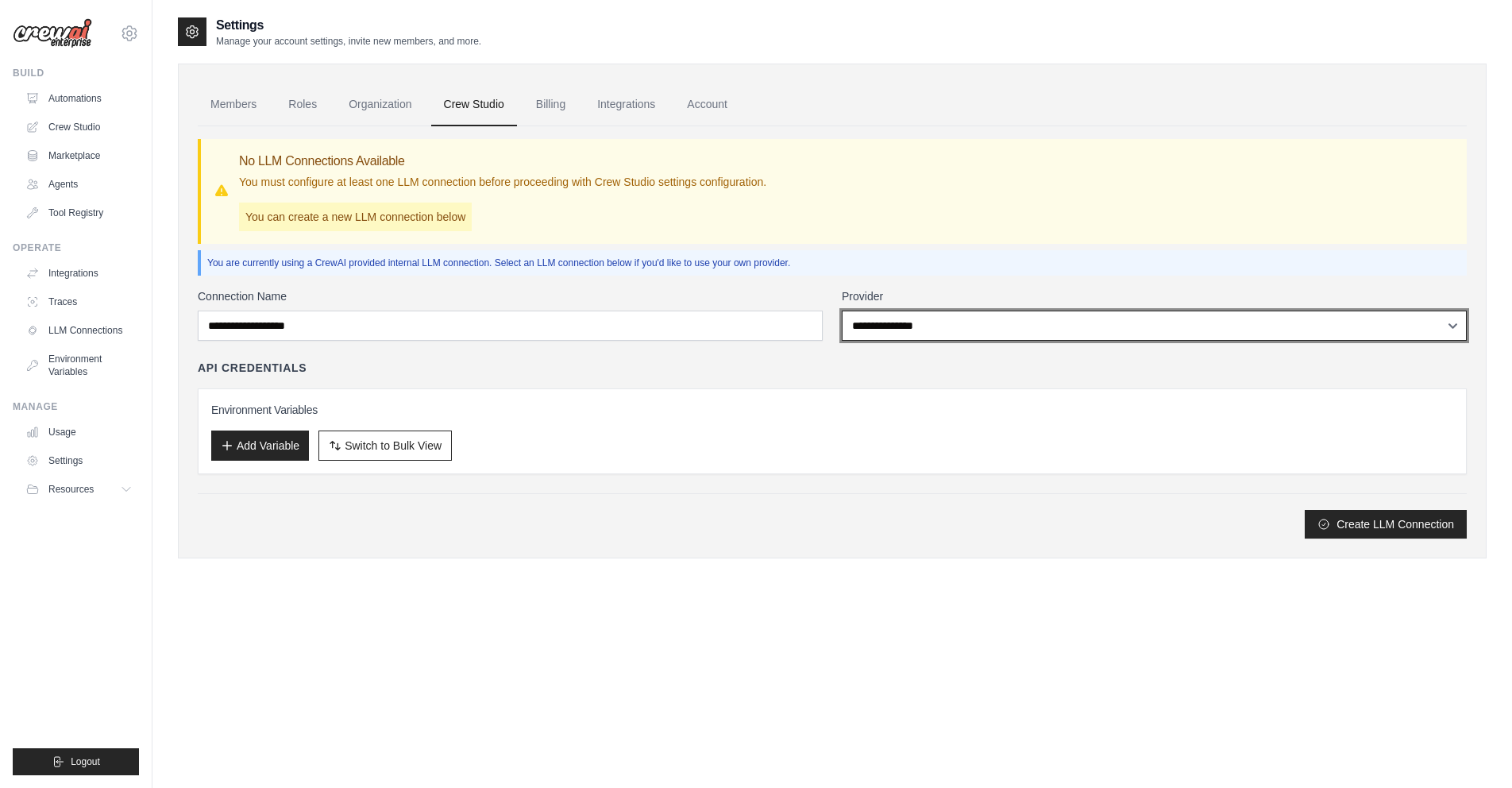
drag, startPoint x: 851, startPoint y: 334, endPoint x: 879, endPoint y: 327, distance: 28.9
click at [879, 327] on select "**********" at bounding box center [1154, 325] width 625 height 30
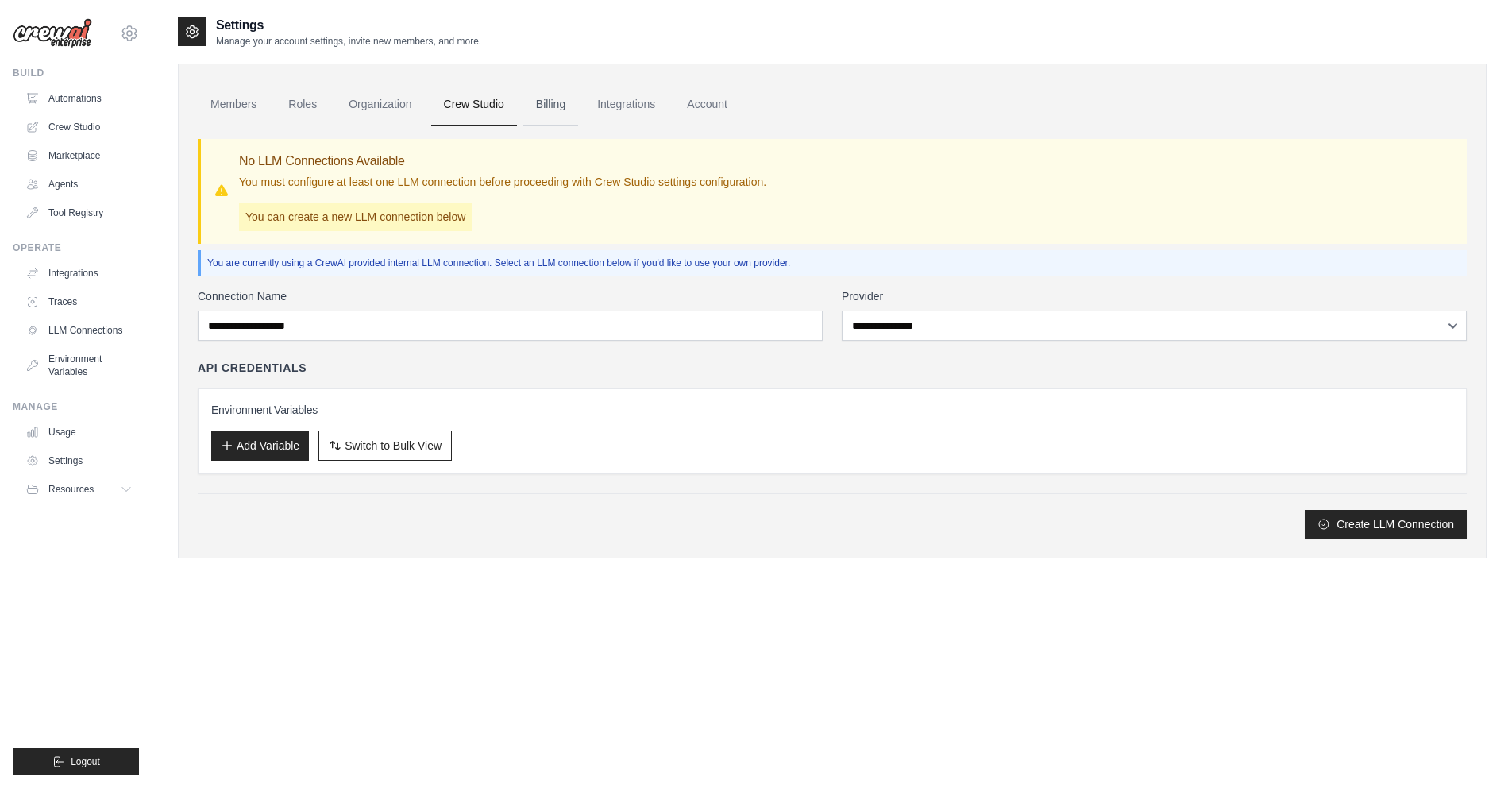
click at [550, 116] on link "Billing" at bounding box center [550, 105] width 55 height 43
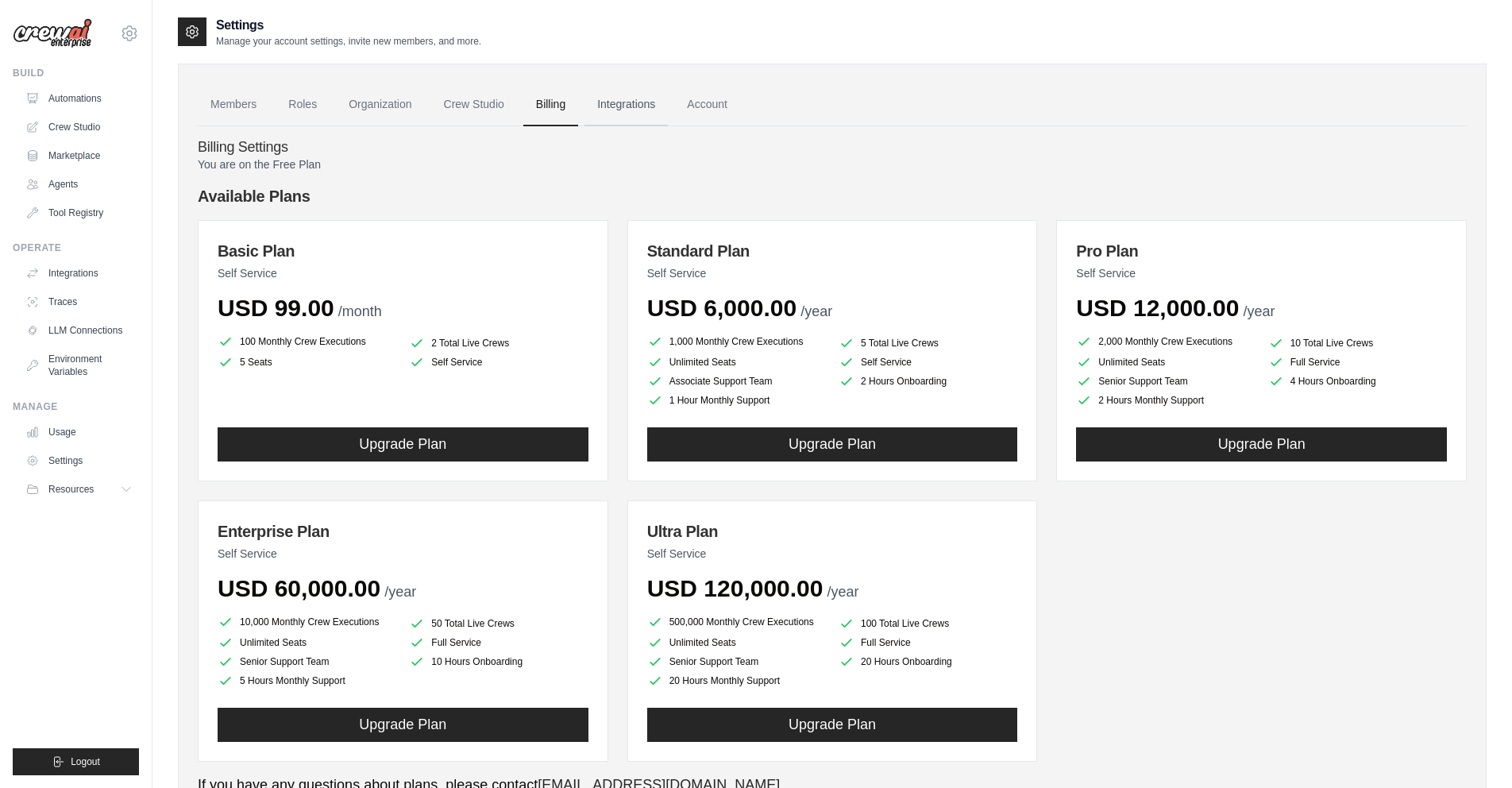
click at [635, 122] on link "Integrations" at bounding box center [626, 105] width 83 height 43
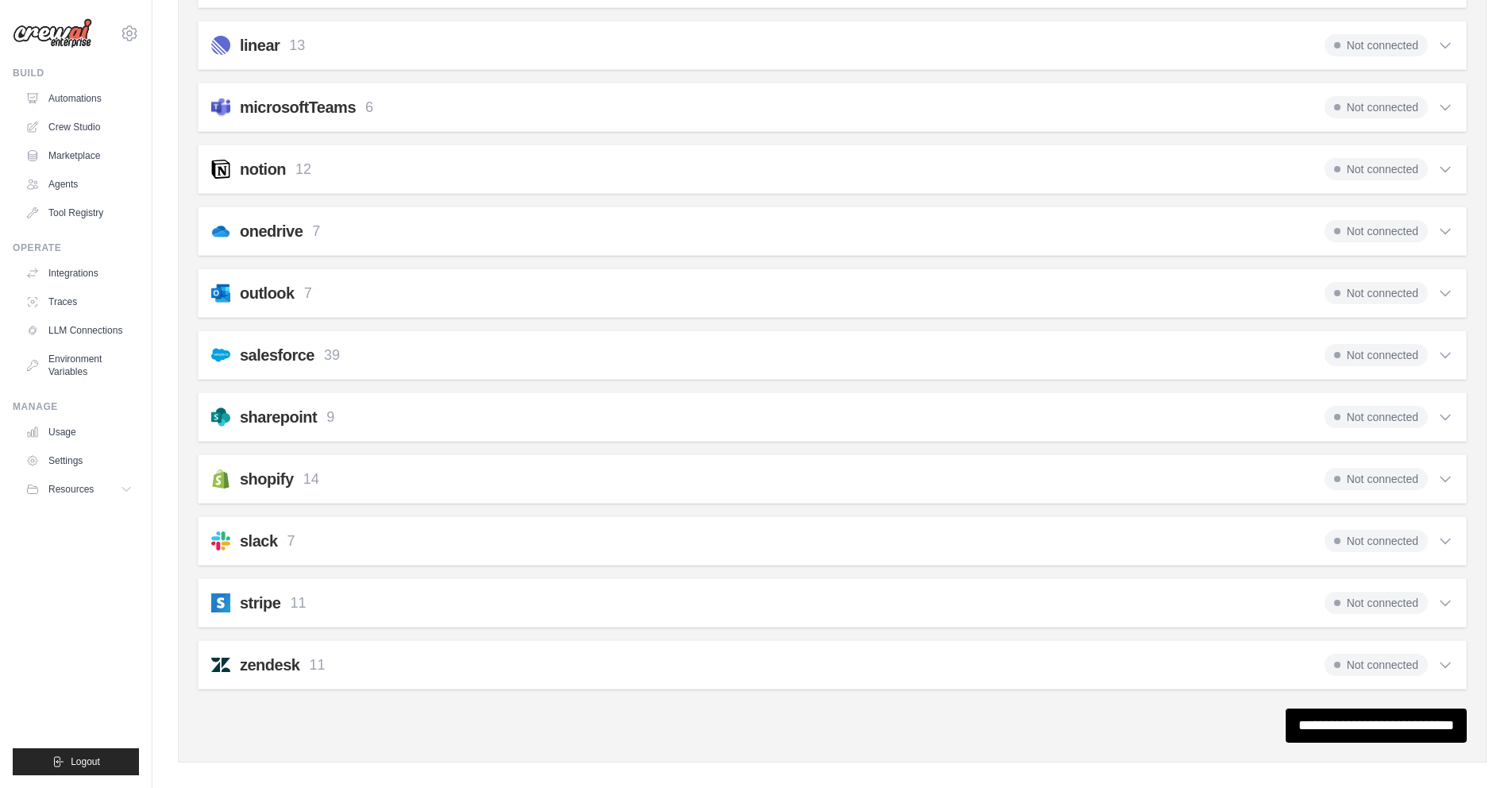
scroll to position [889, 0]
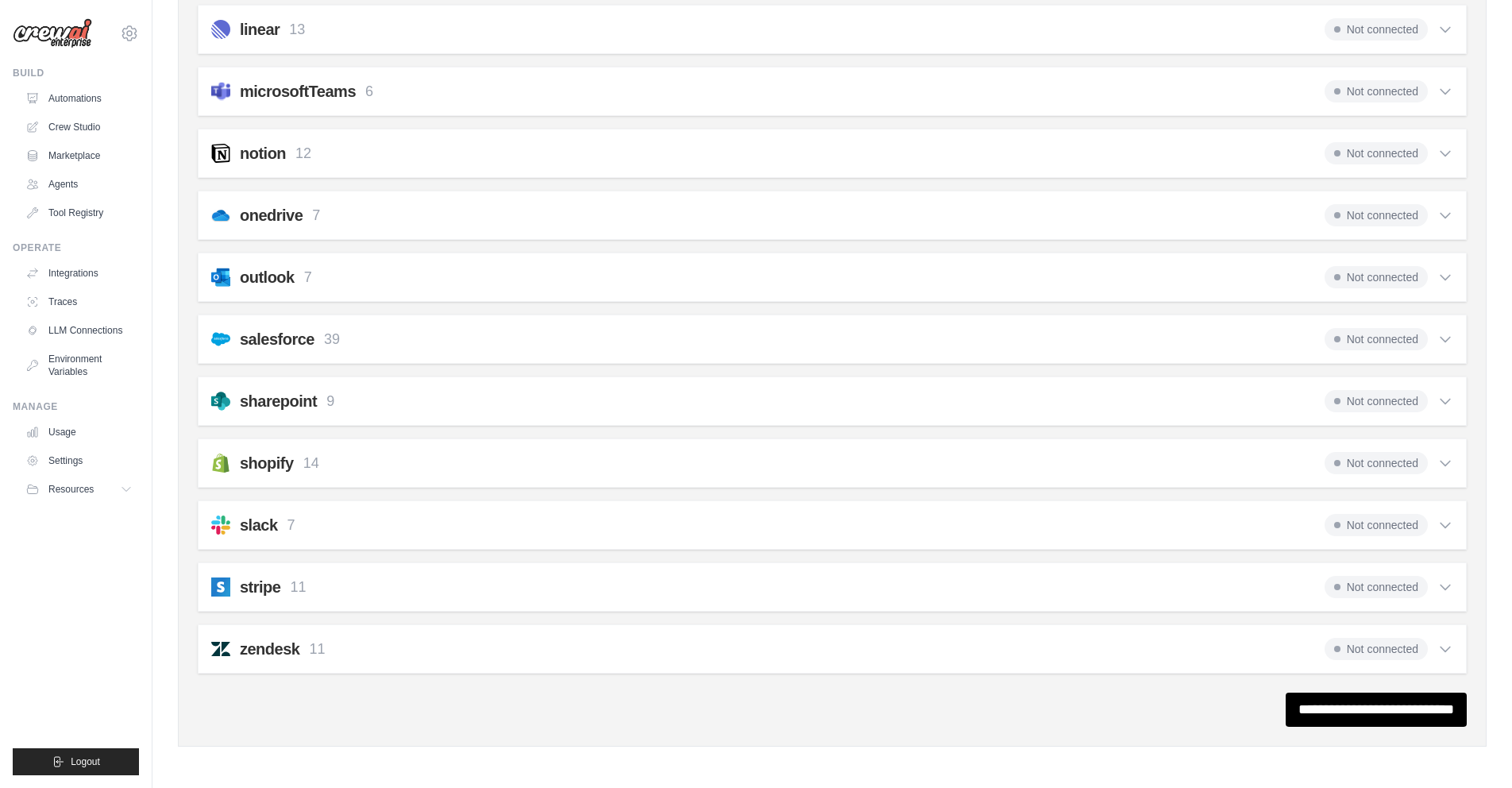
click at [1439, 438] on div "shopify 14 Not connected Select all Get Customers: shopify_get_customers Search…" at bounding box center [832, 463] width 1269 height 50
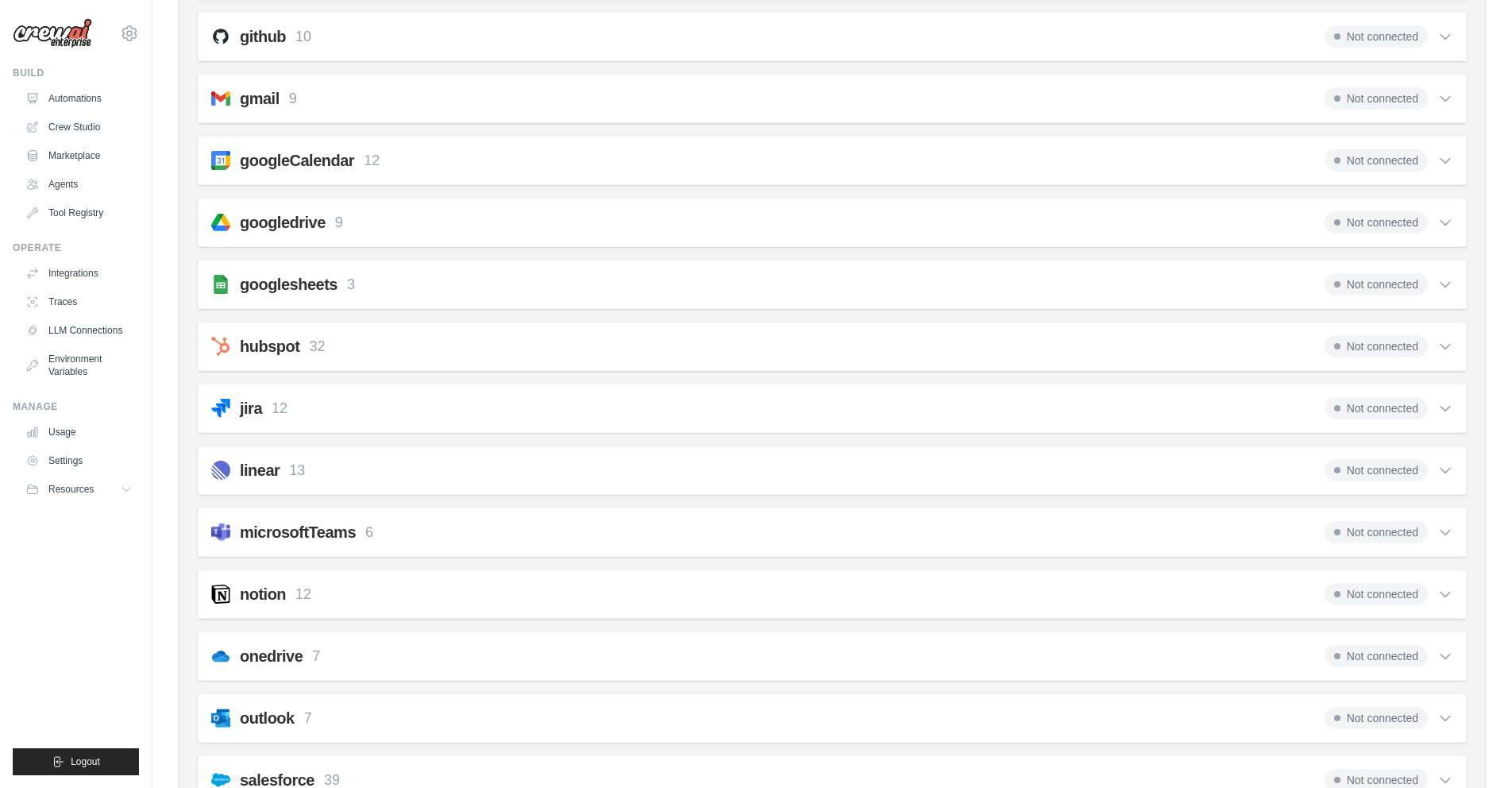
scroll to position [316, 0]
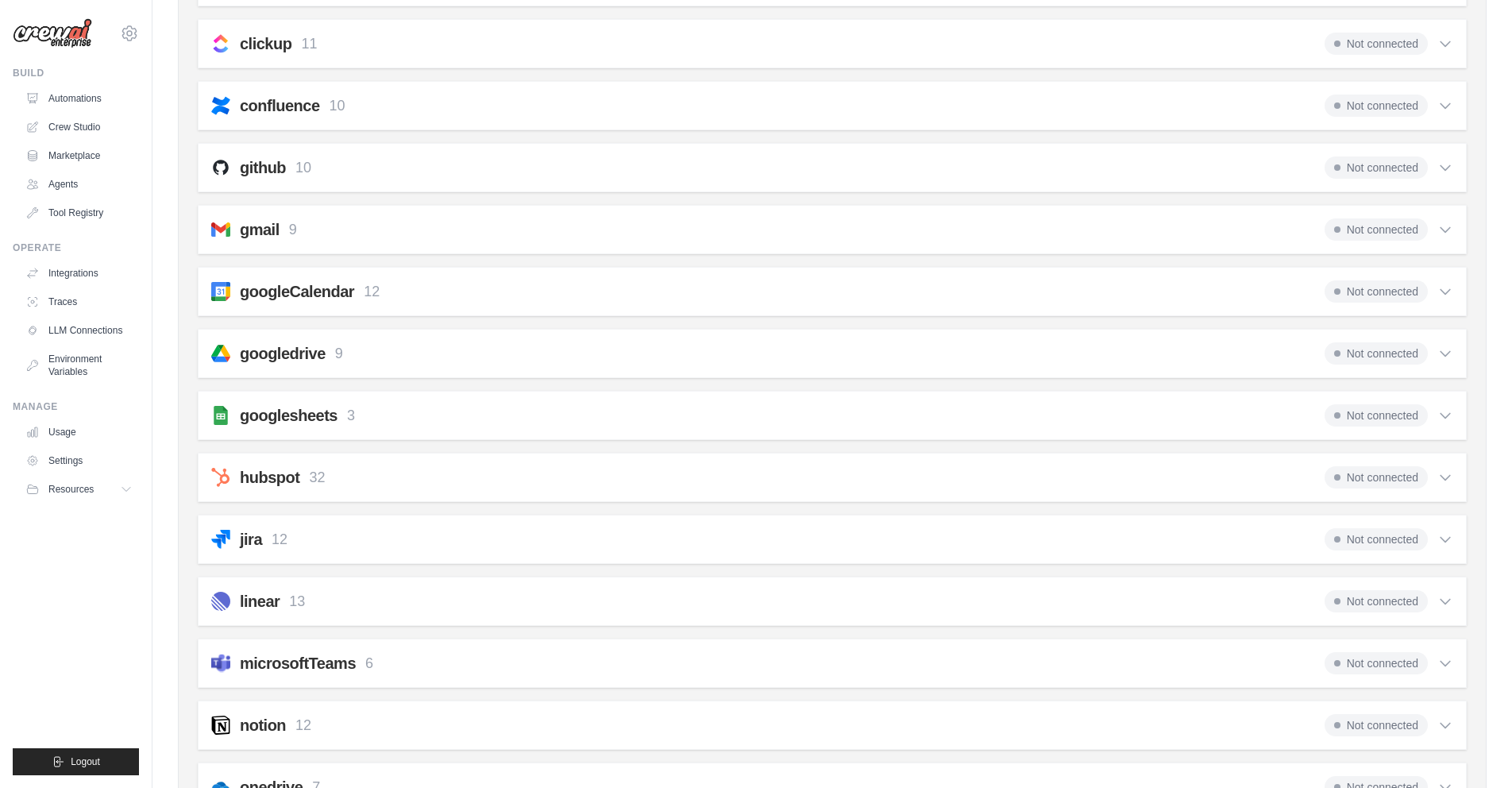
click at [1443, 162] on icon at bounding box center [1445, 168] width 16 height 16
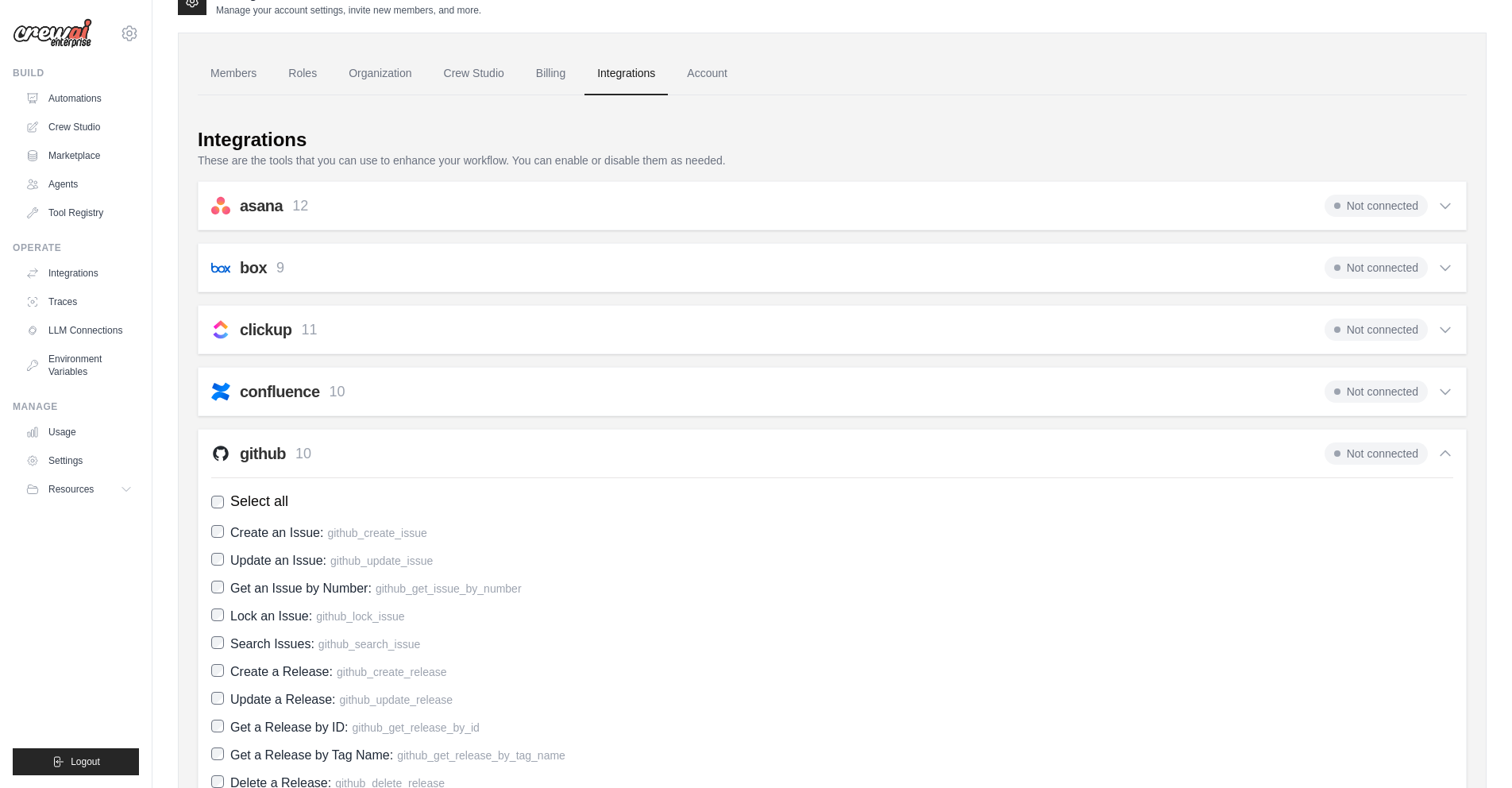
scroll to position [0, 0]
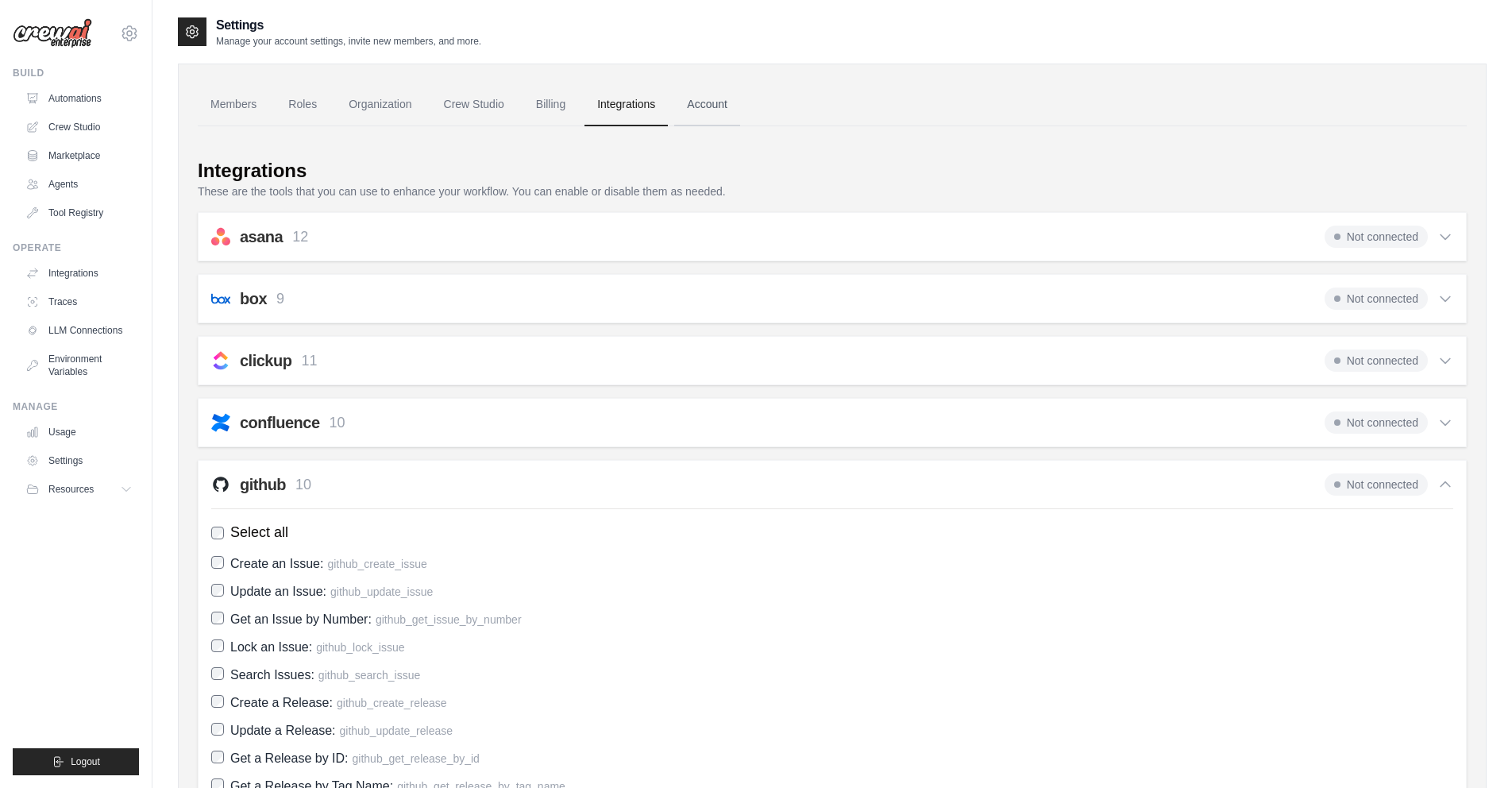
click at [740, 108] on link "Account" at bounding box center [707, 105] width 66 height 43
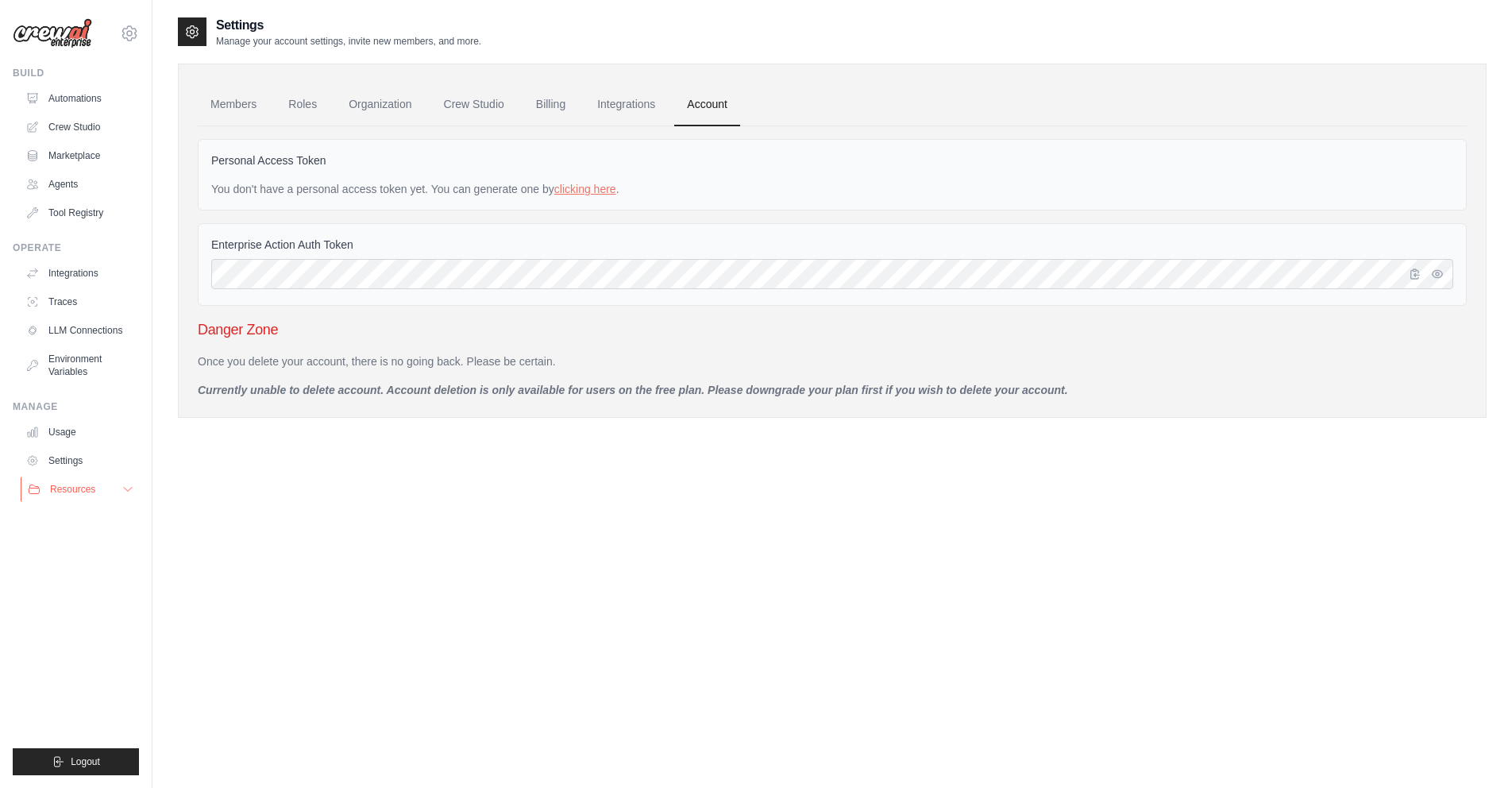
click at [126, 484] on icon at bounding box center [128, 490] width 13 height 13
click at [87, 525] on link "Documentation" at bounding box center [85, 516] width 110 height 23
